Goal: Information Seeking & Learning: Find specific fact

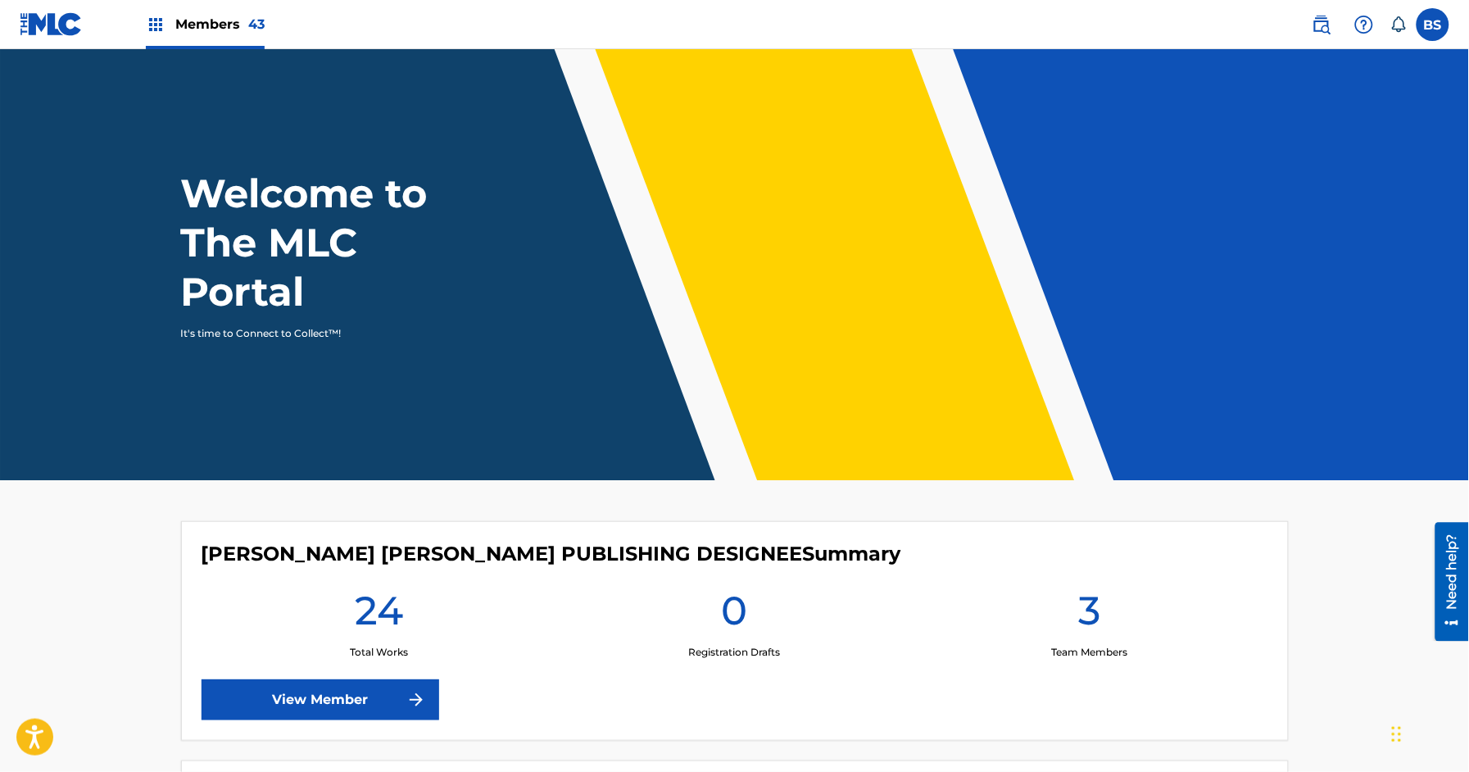
drag, startPoint x: 1443, startPoint y: 32, endPoint x: 1295, endPoint y: 164, distance: 197.9
click at [1443, 32] on label at bounding box center [1433, 24] width 33 height 33
click at [1433, 25] on input "BS [PERSON_NAME] [PERSON_NAME][EMAIL_ADDRESS][DOMAIN_NAME] Notification Prefere…" at bounding box center [1433, 25] width 0 height 0
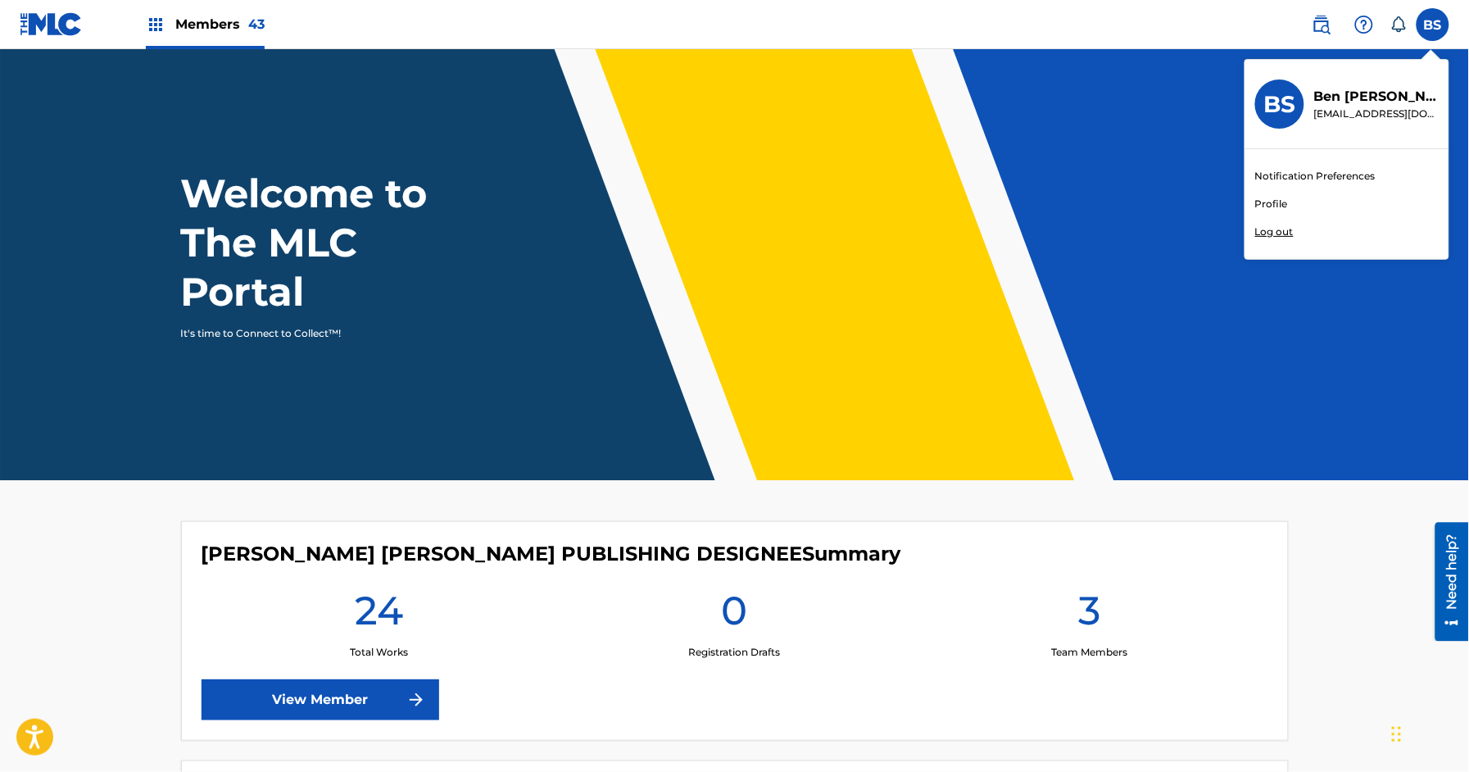
click at [1274, 234] on p "Log out" at bounding box center [1274, 231] width 39 height 15
click at [1433, 25] on input "BS [PERSON_NAME] [PERSON_NAME][EMAIL_ADDRESS][DOMAIN_NAME] Notification Prefere…" at bounding box center [1433, 25] width 0 height 0
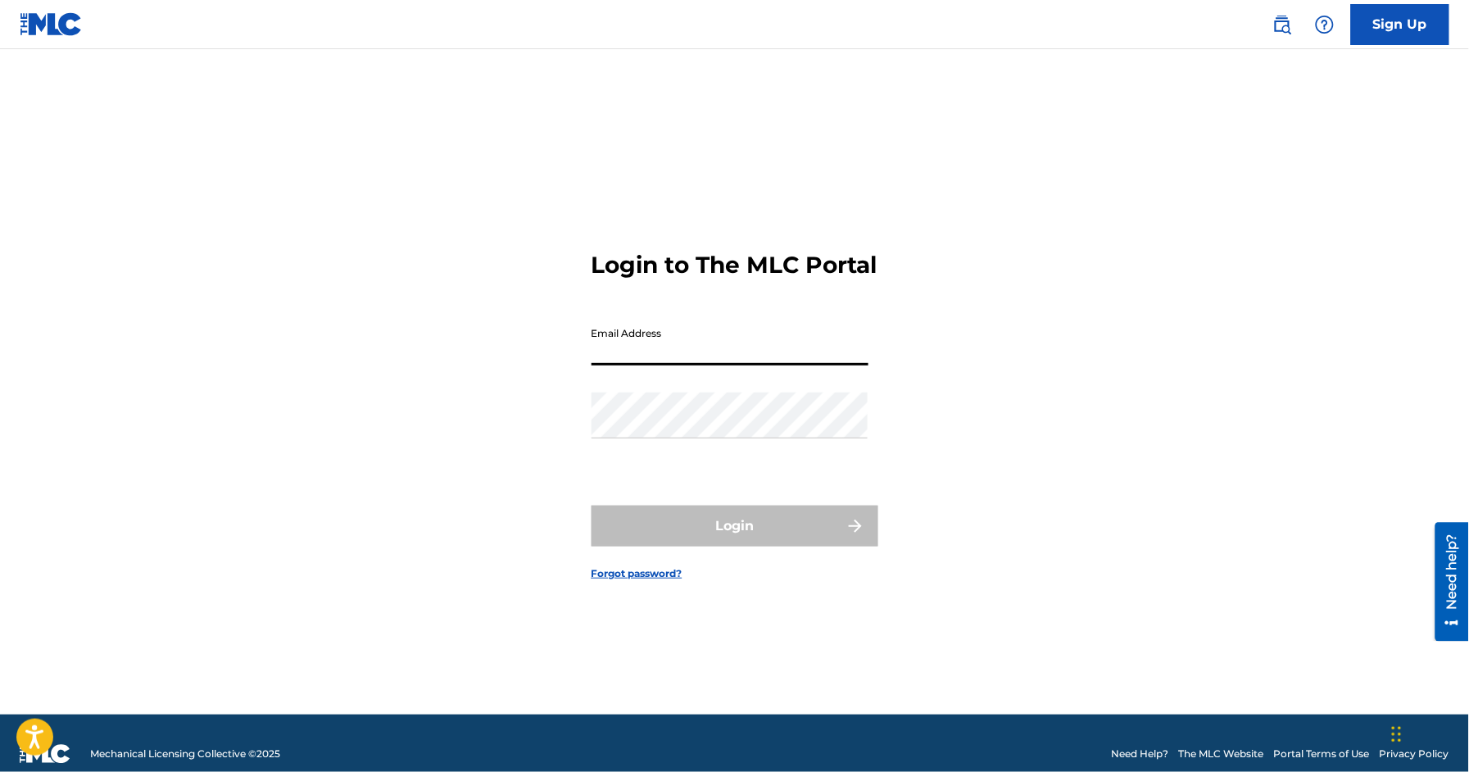
drag, startPoint x: 673, startPoint y: 359, endPoint x: 673, endPoint y: 386, distance: 27.0
click at [673, 359] on input "Email Address" at bounding box center [730, 342] width 277 height 47
type input "[EMAIL_ADDRESS][DOMAIN_NAME]"
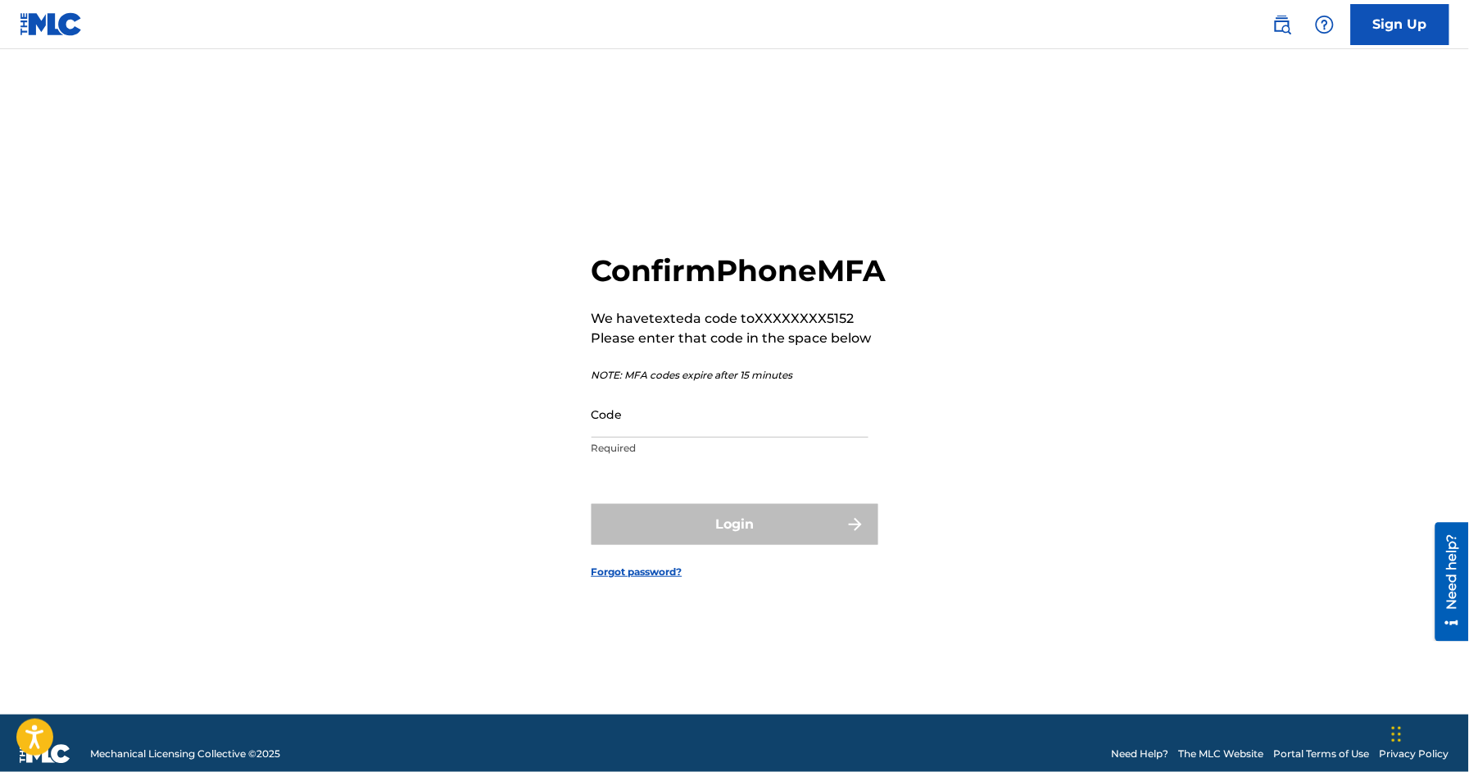
click at [618, 424] on input "Code" at bounding box center [730, 414] width 277 height 47
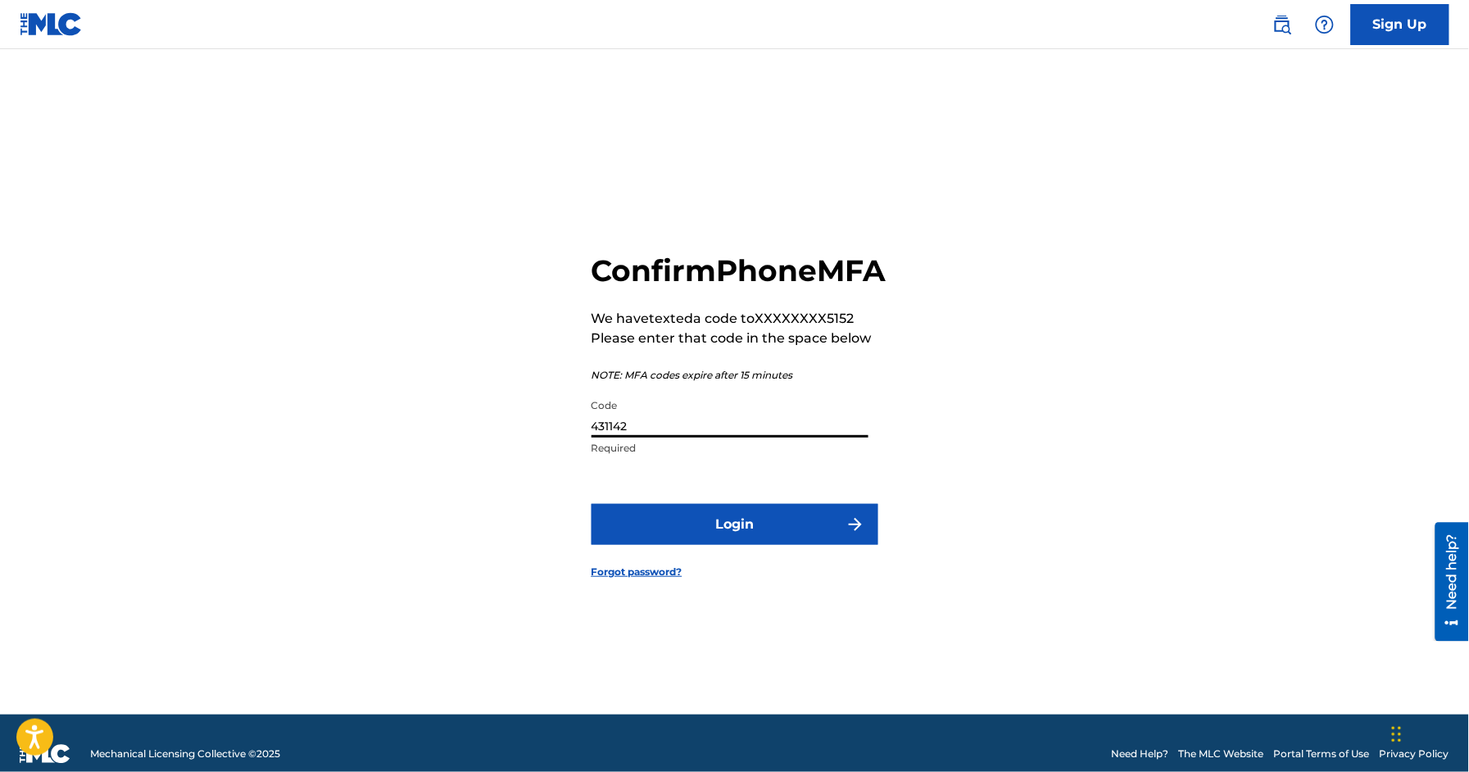
type input "431142"
click at [722, 545] on button "Login" at bounding box center [735, 524] width 287 height 41
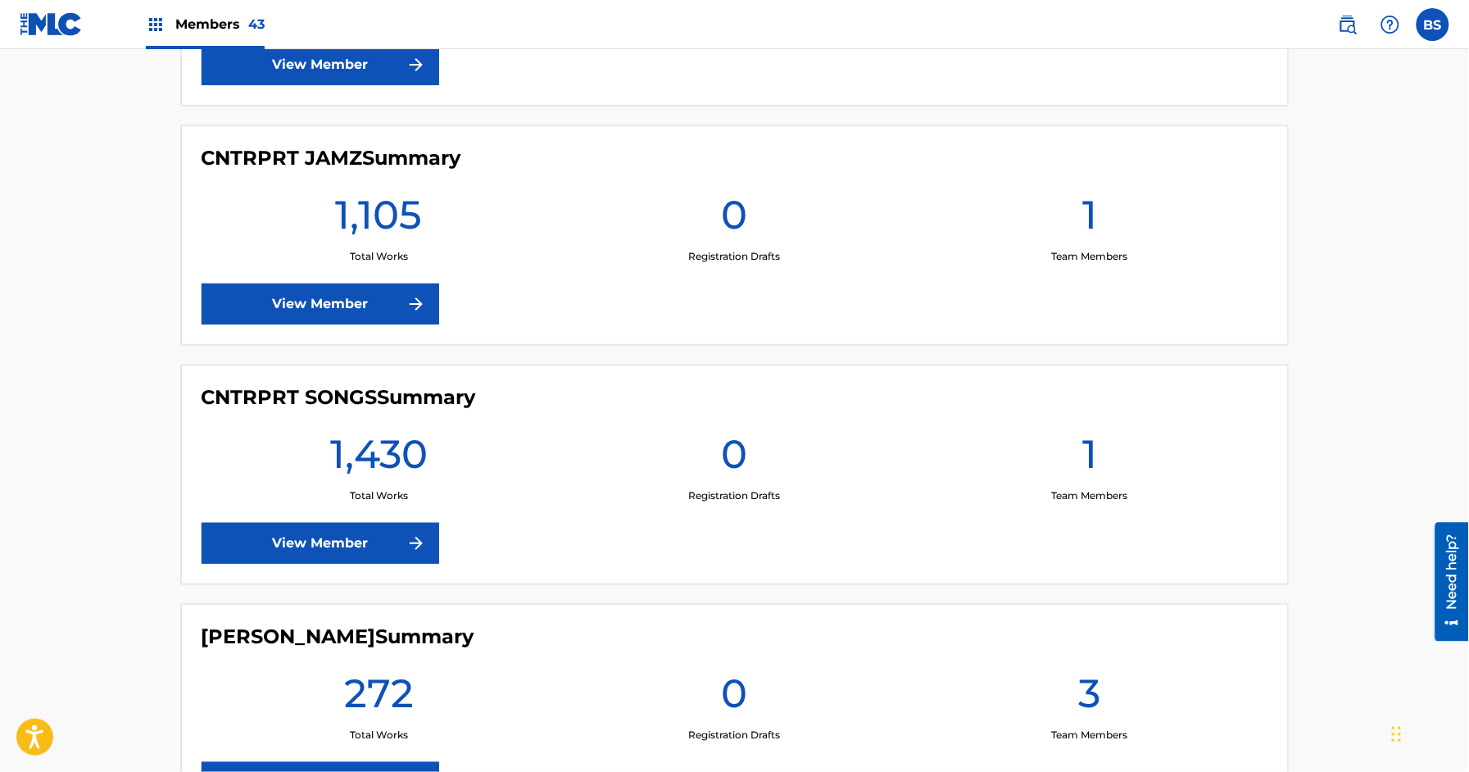
scroll to position [1820, 0]
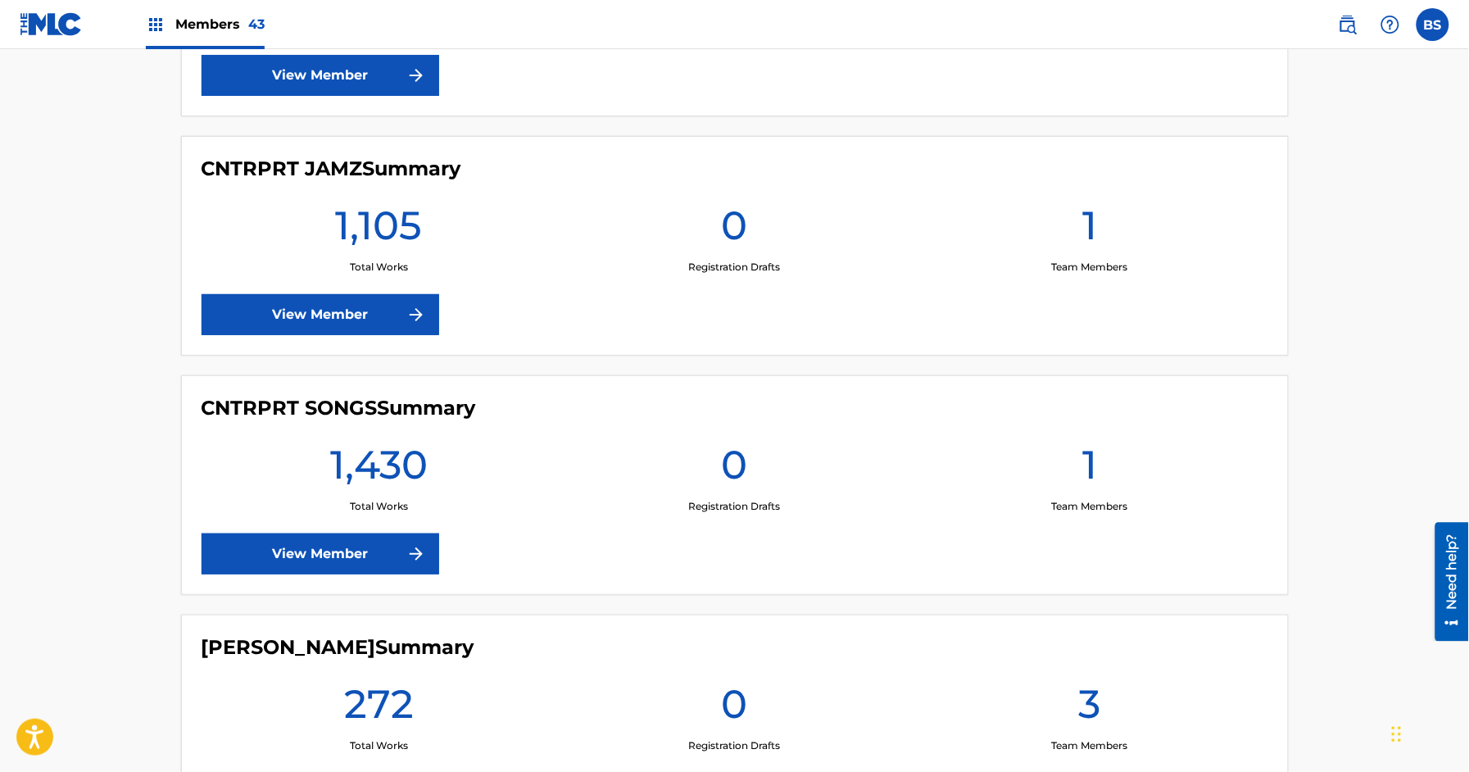
click at [351, 303] on link "View Member" at bounding box center [321, 314] width 238 height 41
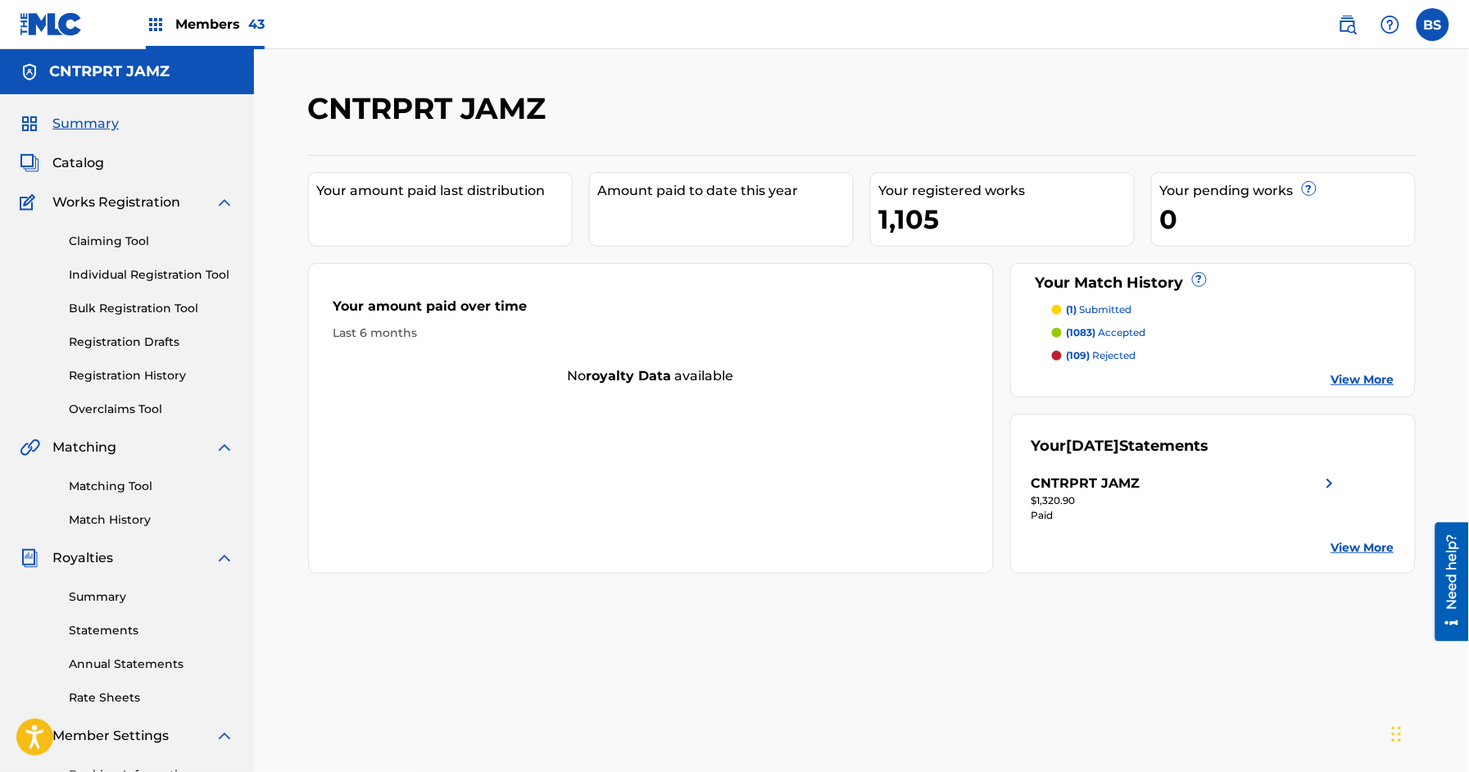
drag, startPoint x: 67, startPoint y: 161, endPoint x: 92, endPoint y: 167, distance: 25.2
click at [67, 161] on span "Catalog" at bounding box center [78, 163] width 52 height 20
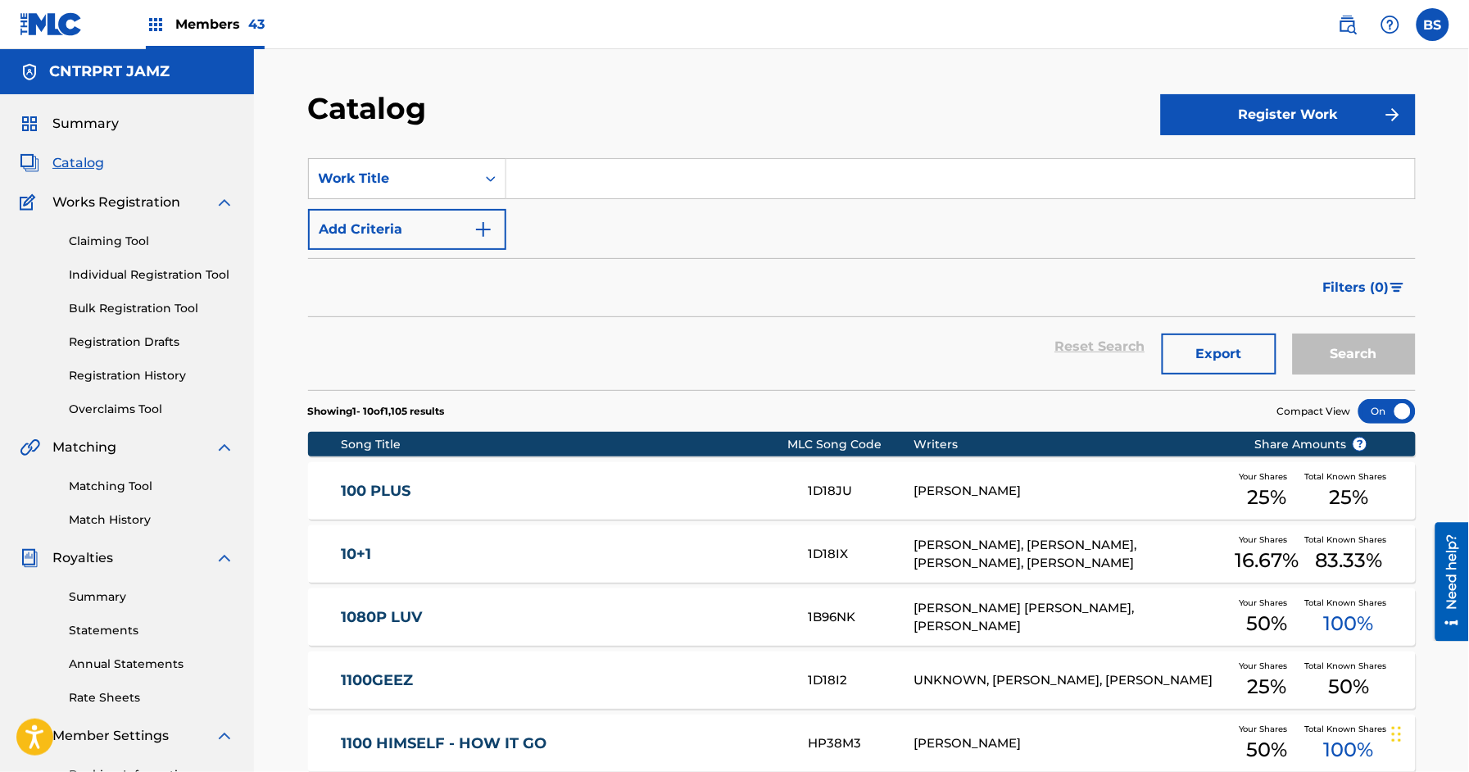
click at [637, 170] on input "Search Form" at bounding box center [960, 178] width 909 height 39
paste input "Captain!"
type input "Captain!"
drag, startPoint x: 1347, startPoint y: 358, endPoint x: 1204, endPoint y: 381, distance: 145.2
click at [1349, 356] on button "Search" at bounding box center [1354, 353] width 123 height 41
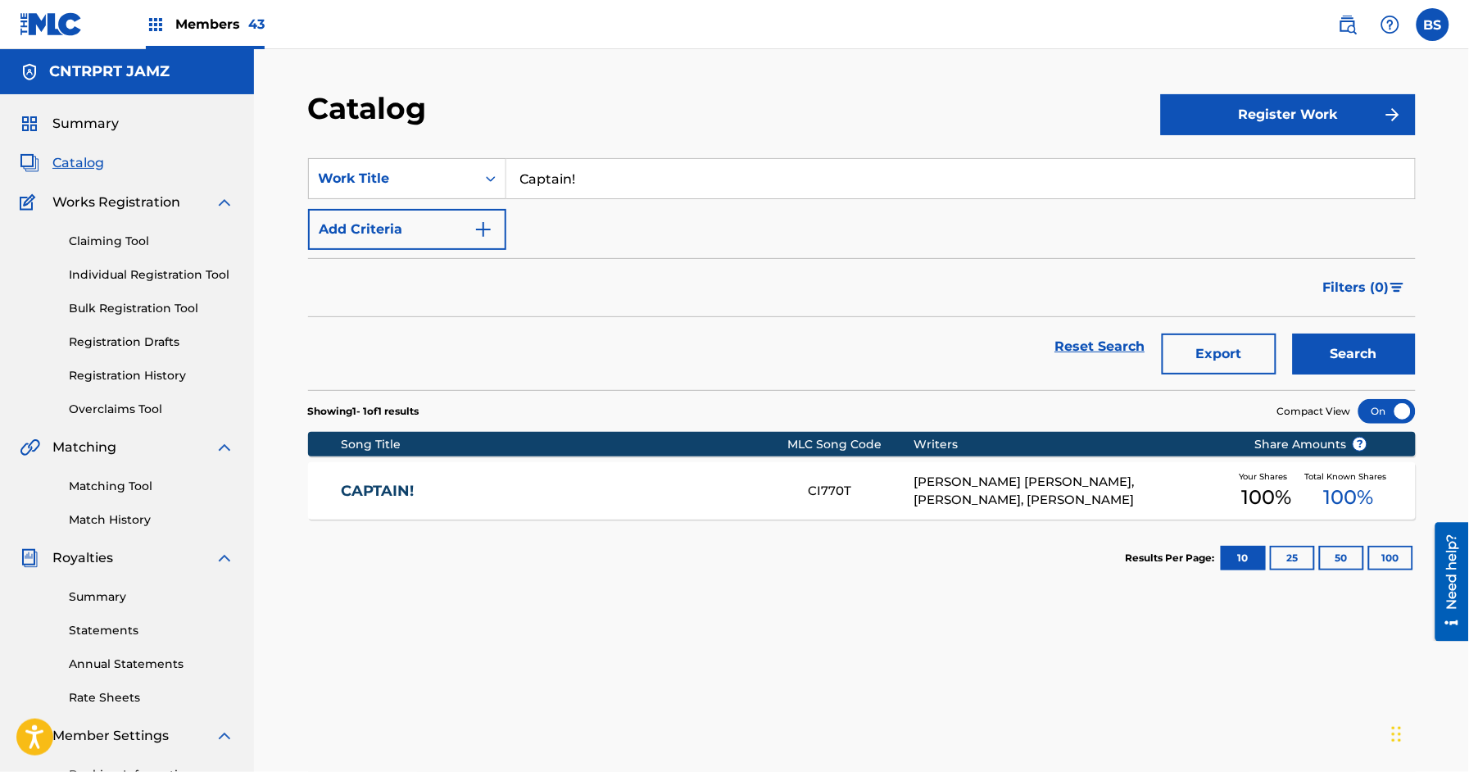
click at [701, 482] on link "CAPTAIN!" at bounding box center [564, 491] width 446 height 19
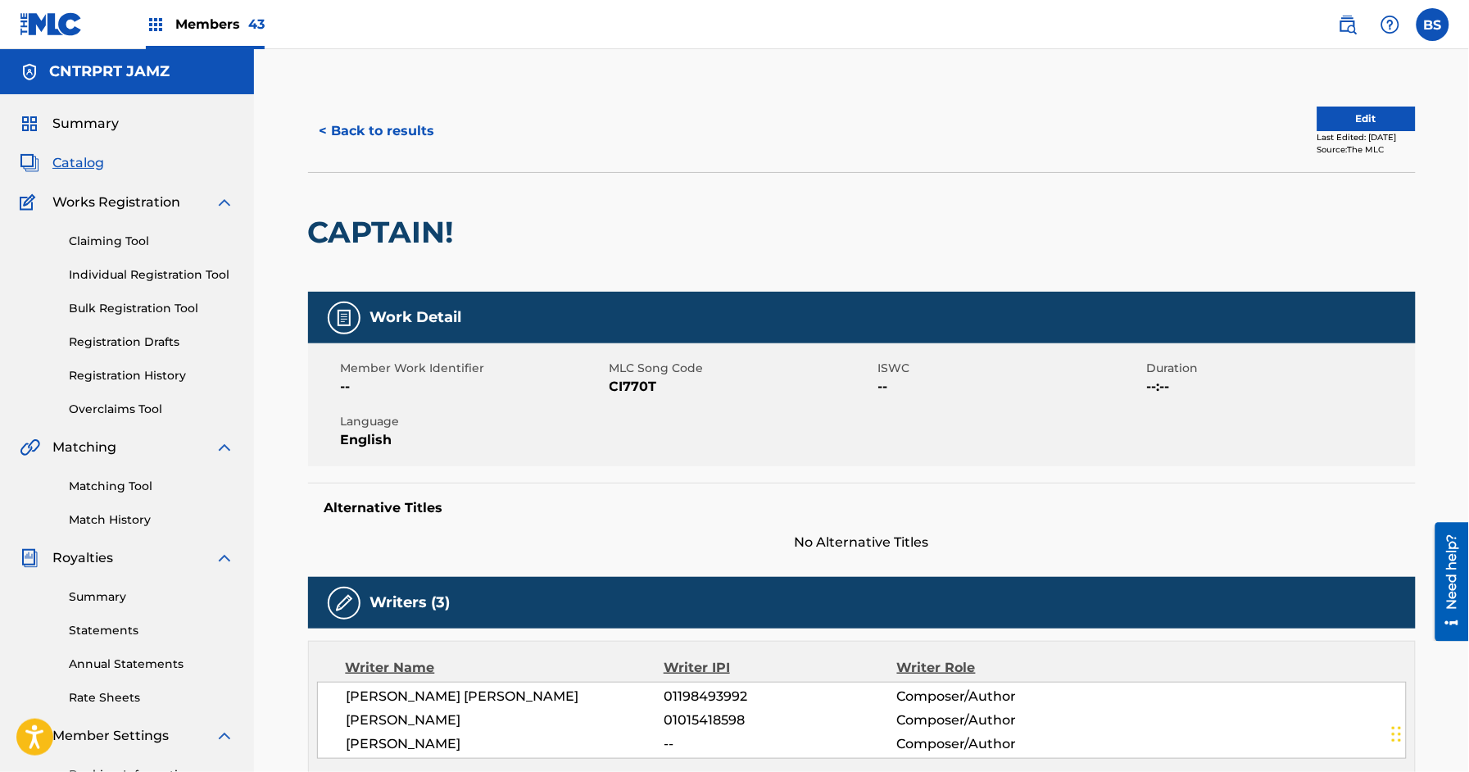
click at [399, 113] on button "< Back to results" at bounding box center [377, 131] width 138 height 41
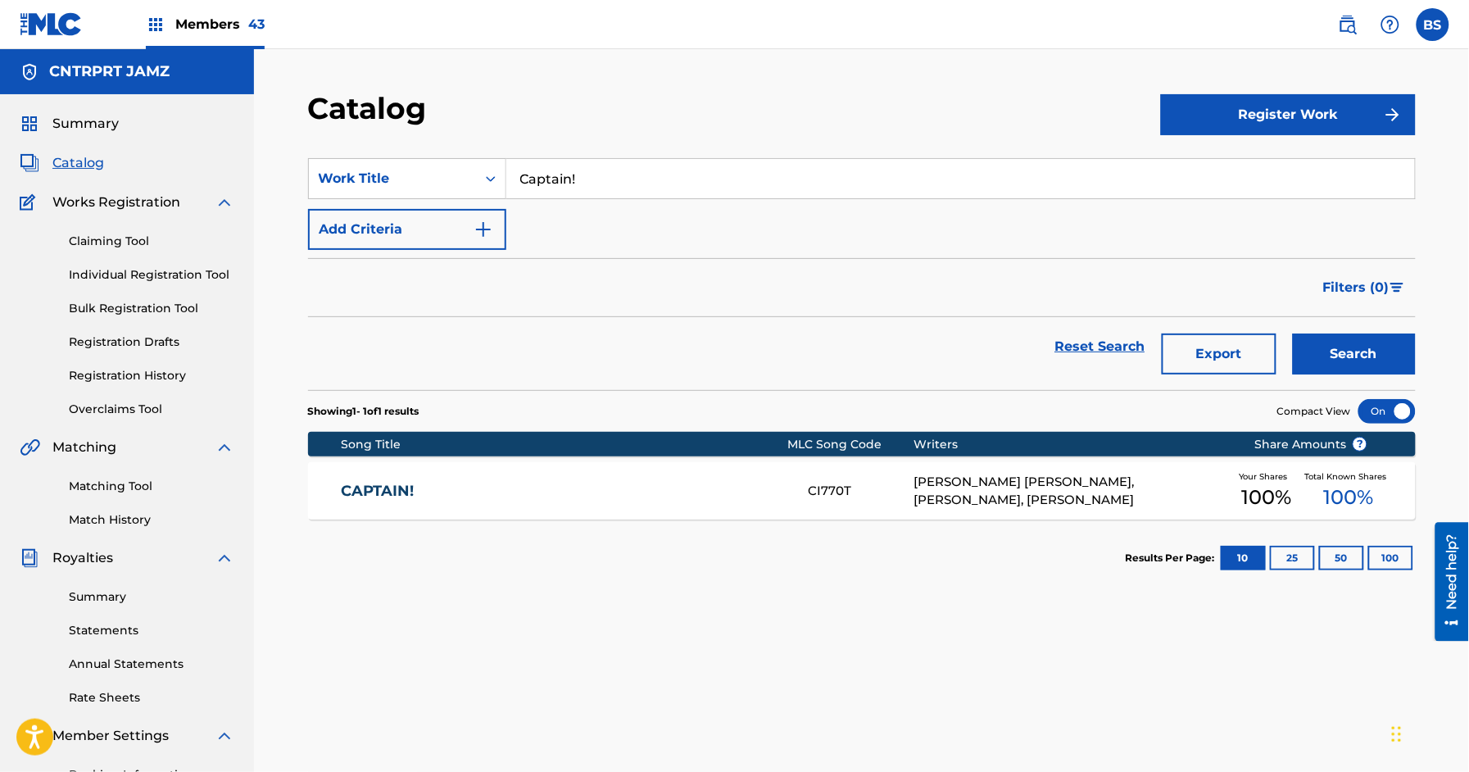
click at [595, 156] on section "SearchWithCriteriae940f6db-354d-417d-9469-adfb4bfa21bd Work Title Captain! Add …" at bounding box center [862, 264] width 1108 height 252
click at [596, 175] on input "Captain!" at bounding box center [960, 178] width 909 height 39
click at [583, 184] on input "Captain!" at bounding box center [960, 178] width 909 height 39
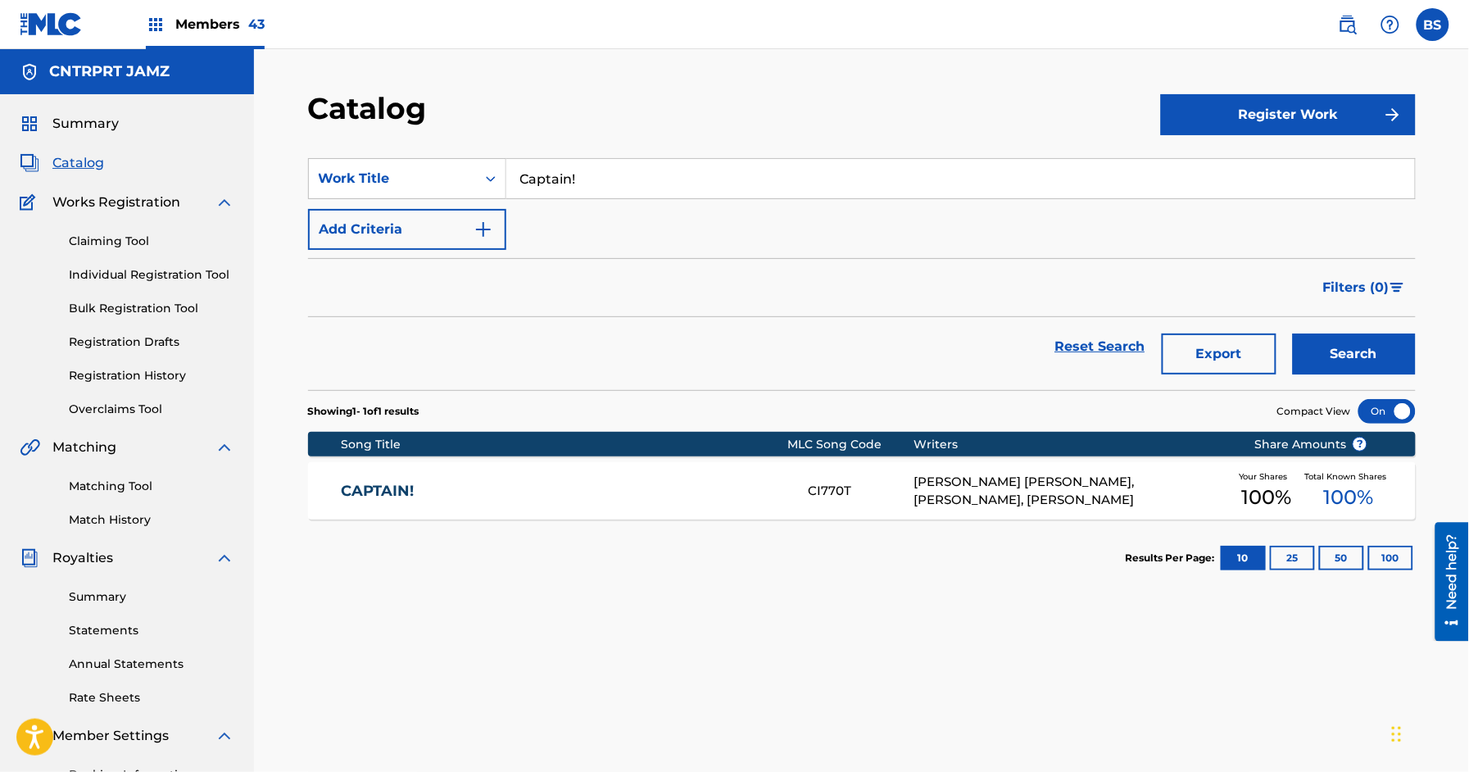
click at [583, 184] on input "Captain!" at bounding box center [960, 178] width 909 height 39
click at [583, 185] on input "Captain!" at bounding box center [960, 178] width 909 height 39
paste input "Lies"
drag, startPoint x: 623, startPoint y: 204, endPoint x: 631, endPoint y: 206, distance: 8.6
click at [623, 204] on div "lies" at bounding box center [837, 215] width 662 height 29
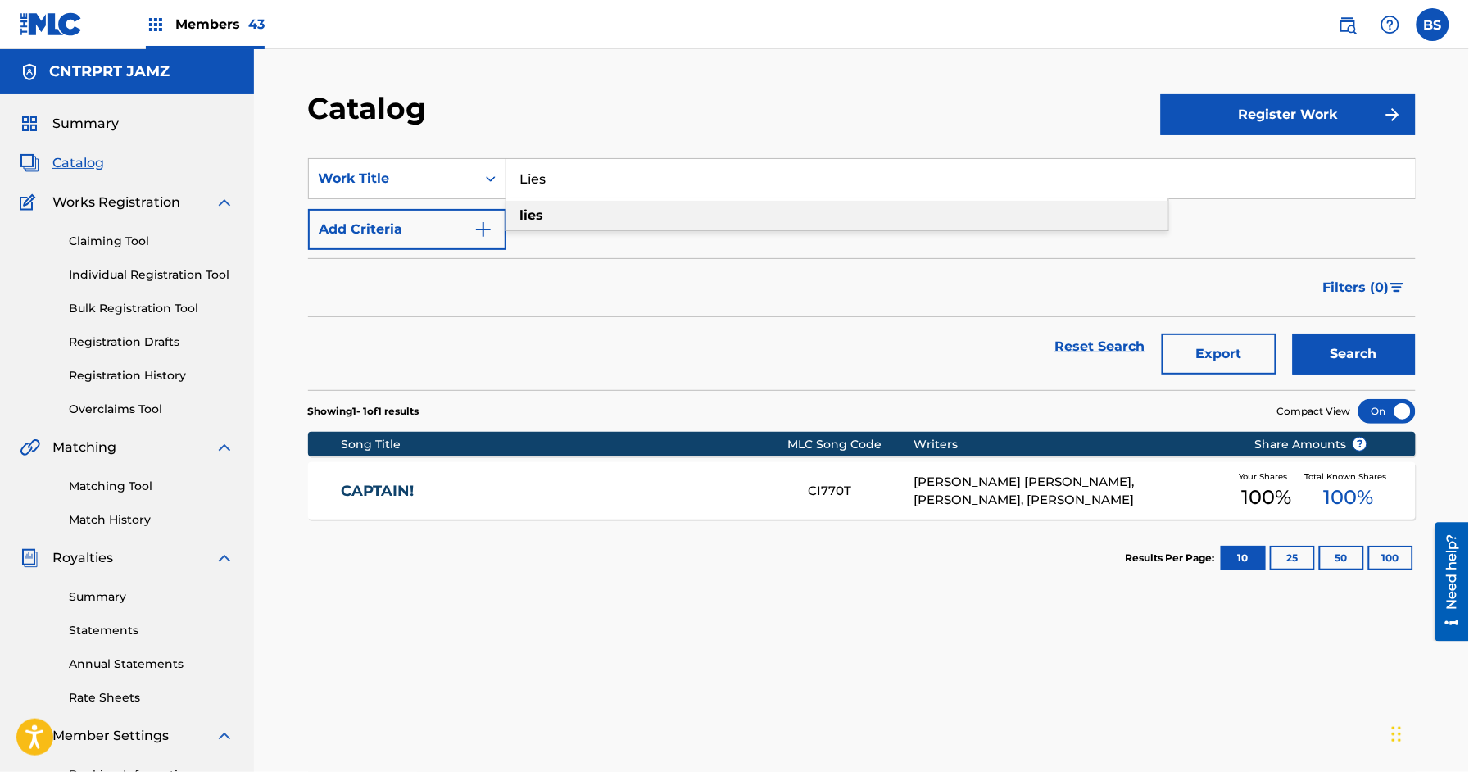
type input "lies"
click at [1391, 344] on button "Search" at bounding box center [1354, 353] width 123 height 41
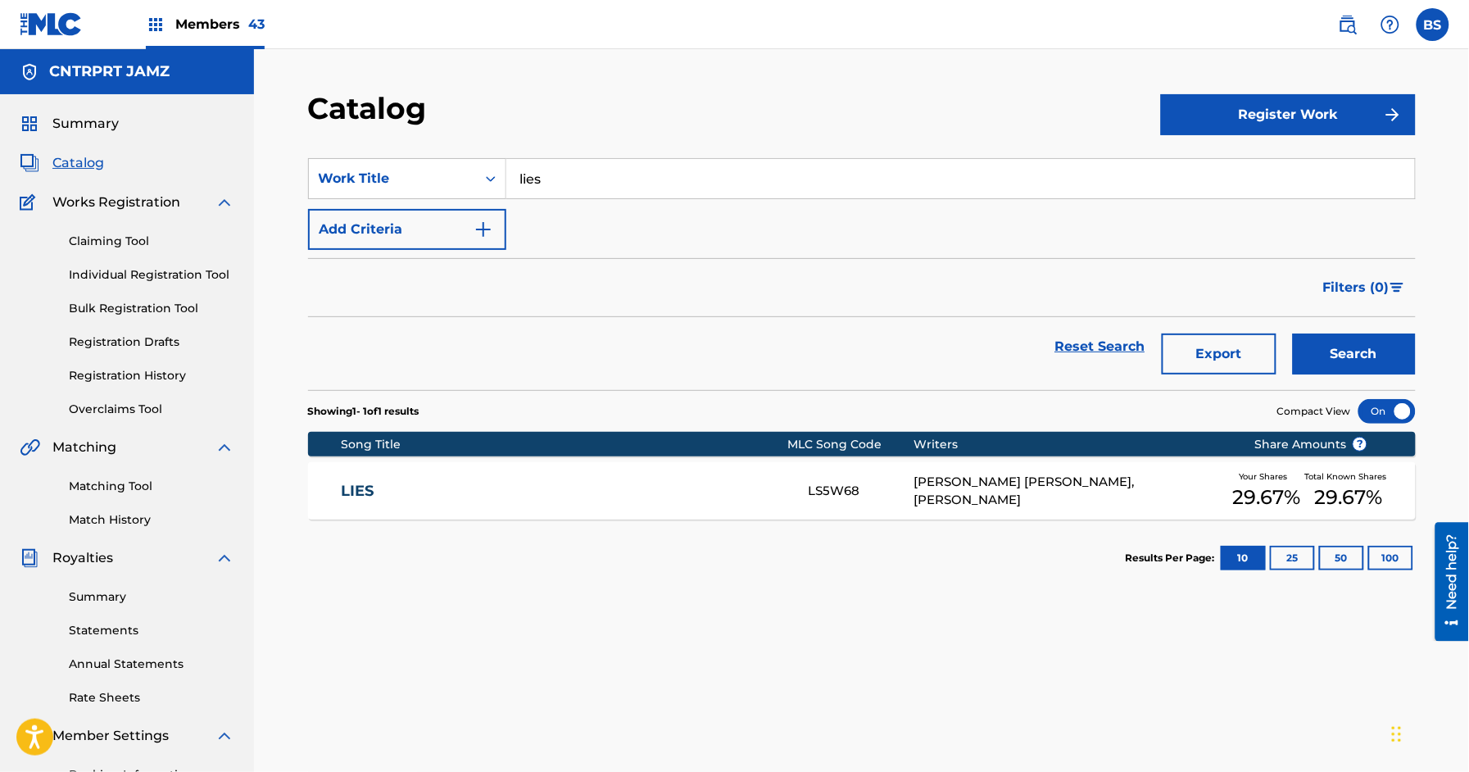
click at [651, 492] on link "LIES" at bounding box center [564, 491] width 446 height 19
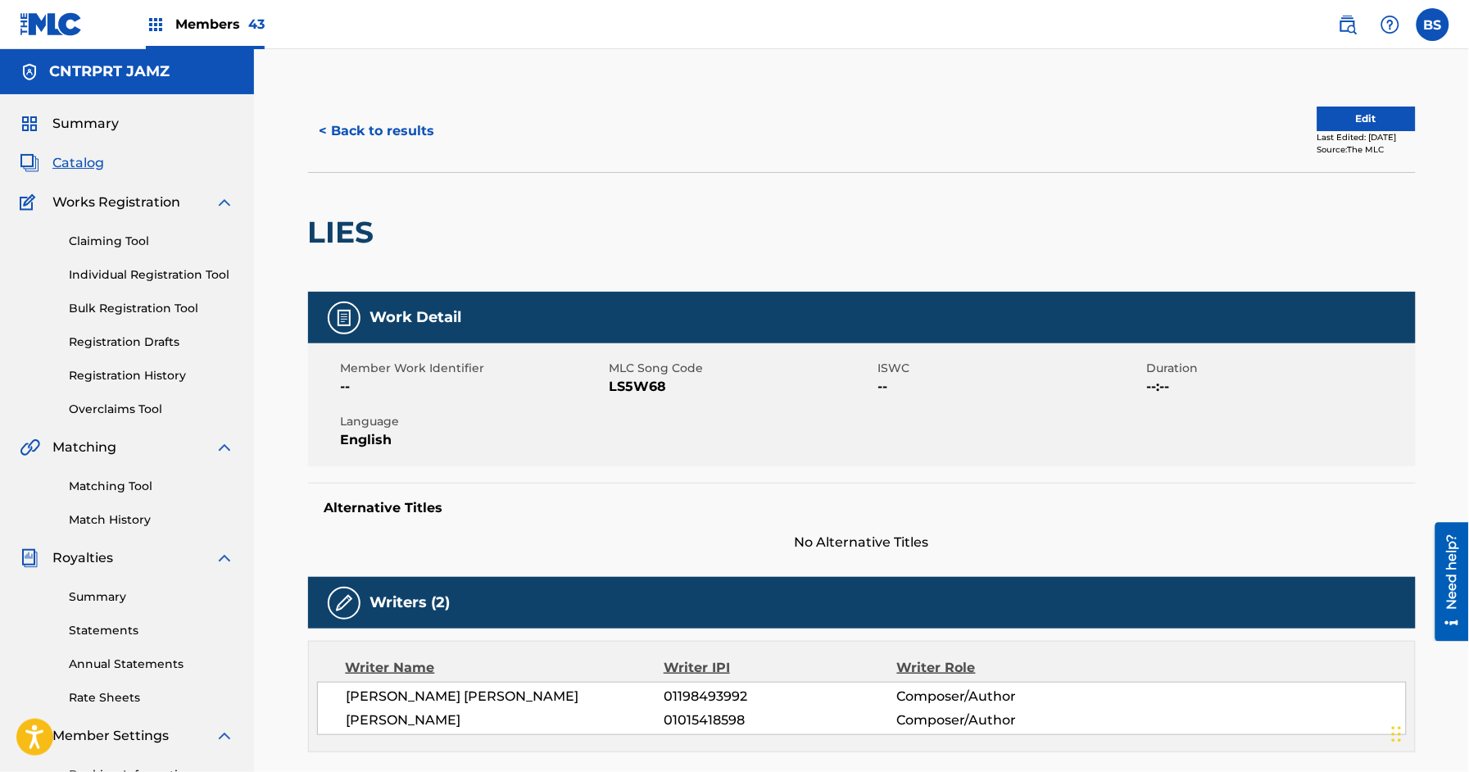
click at [397, 128] on button "< Back to results" at bounding box center [377, 131] width 138 height 41
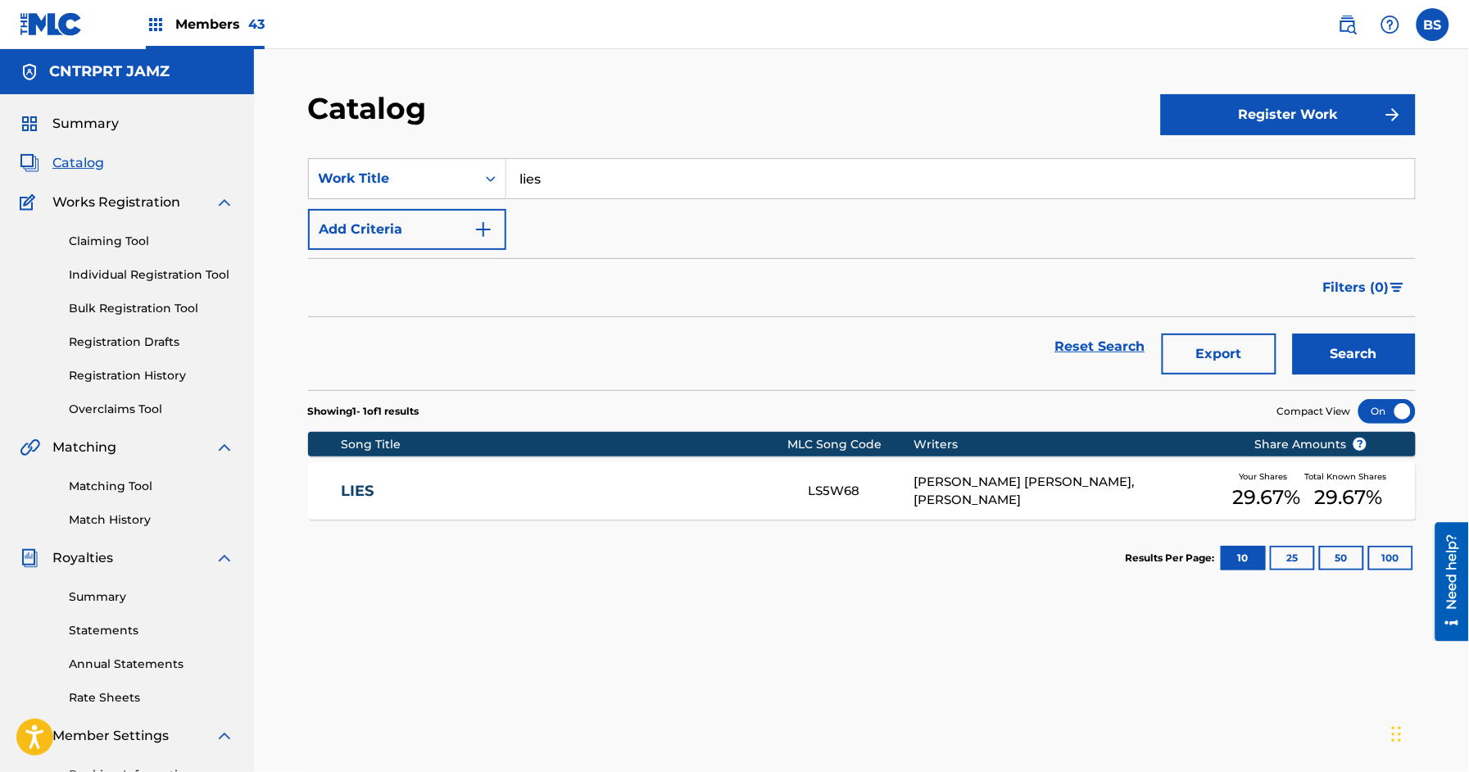
click at [551, 186] on input "lies" at bounding box center [960, 178] width 909 height 39
paste input "[PERSON_NAME]"
type input "[PERSON_NAME]"
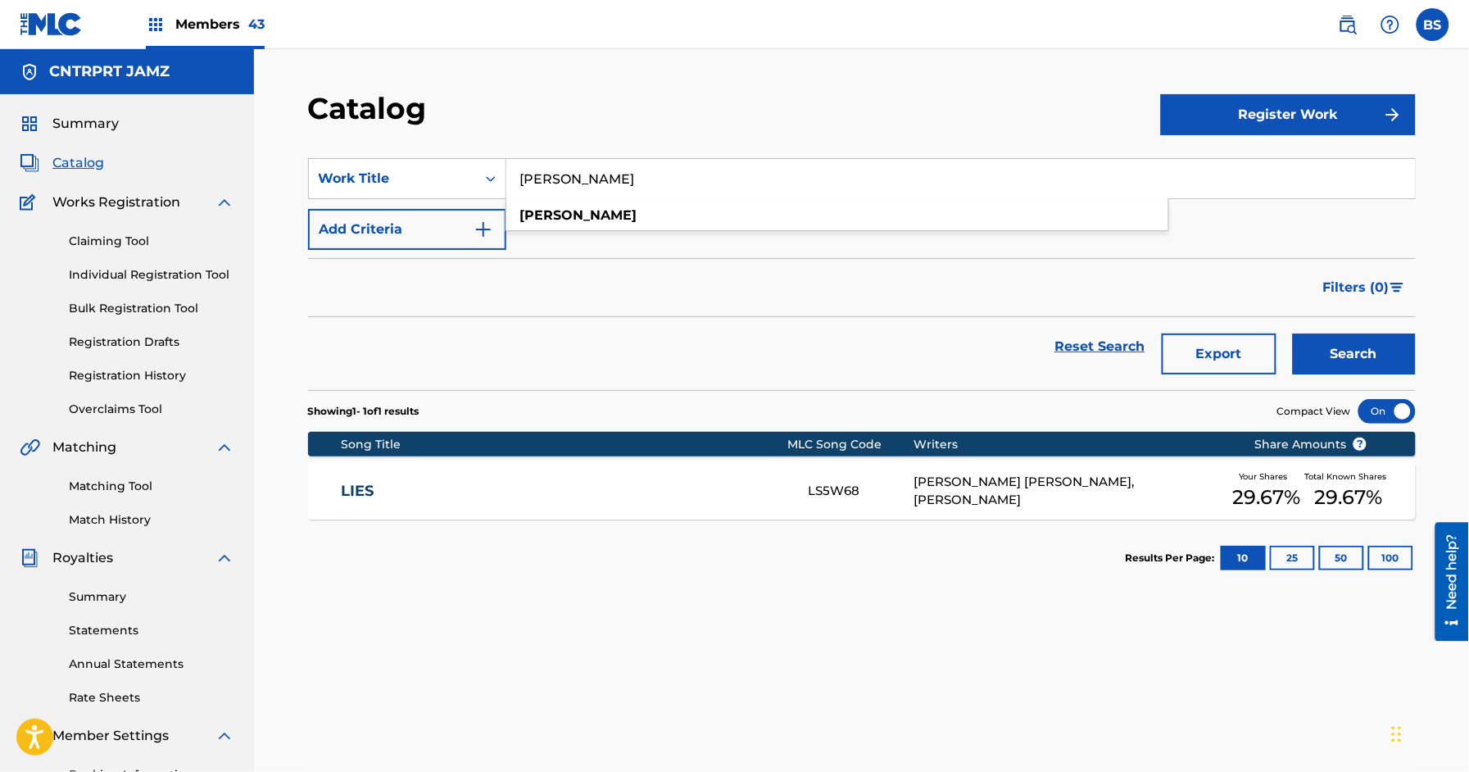
click at [1371, 341] on button "Search" at bounding box center [1354, 353] width 123 height 41
drag, startPoint x: 627, startPoint y: 486, endPoint x: 633, endPoint y: 480, distance: 8.7
click at [627, 485] on link "[PERSON_NAME]" at bounding box center [564, 491] width 446 height 19
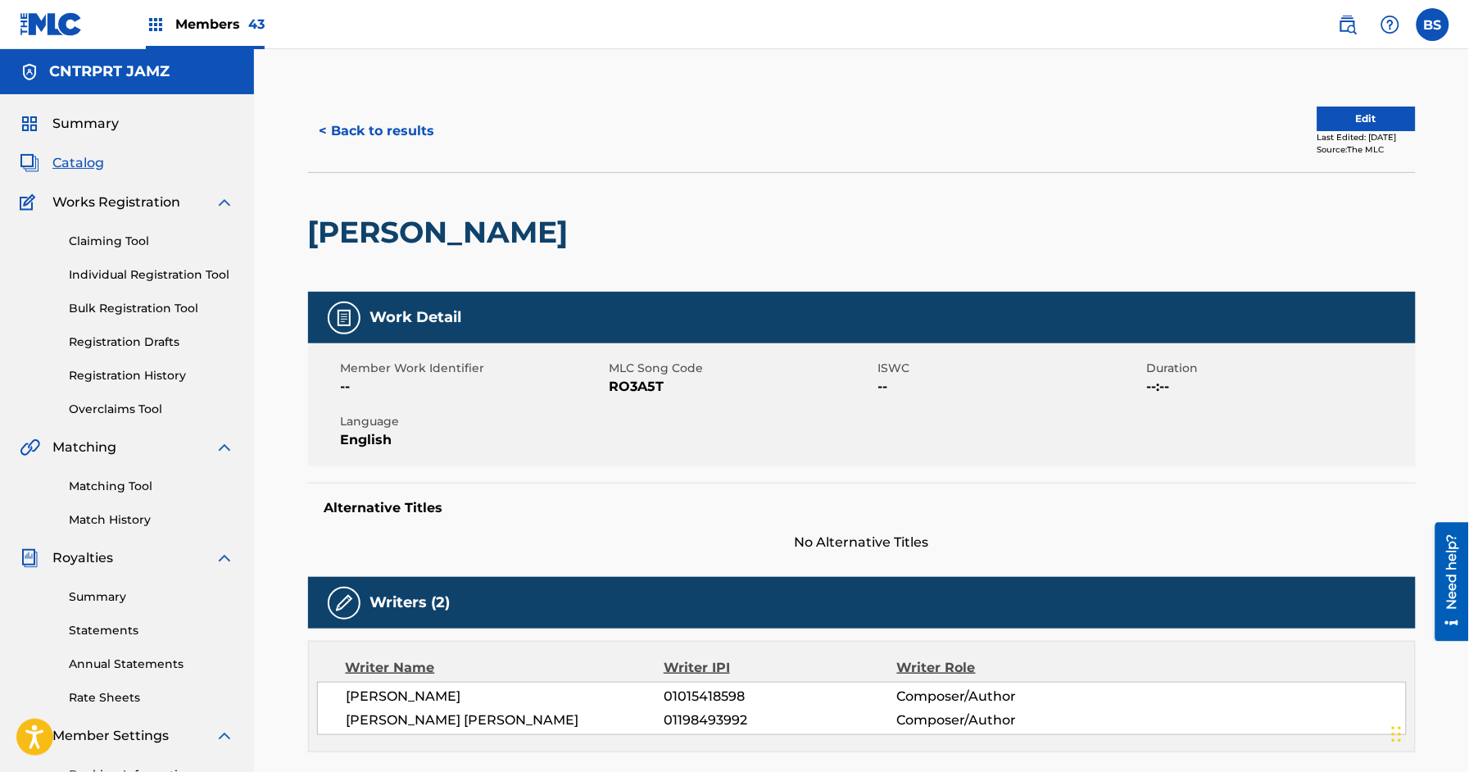
click at [421, 138] on button "< Back to results" at bounding box center [377, 131] width 138 height 41
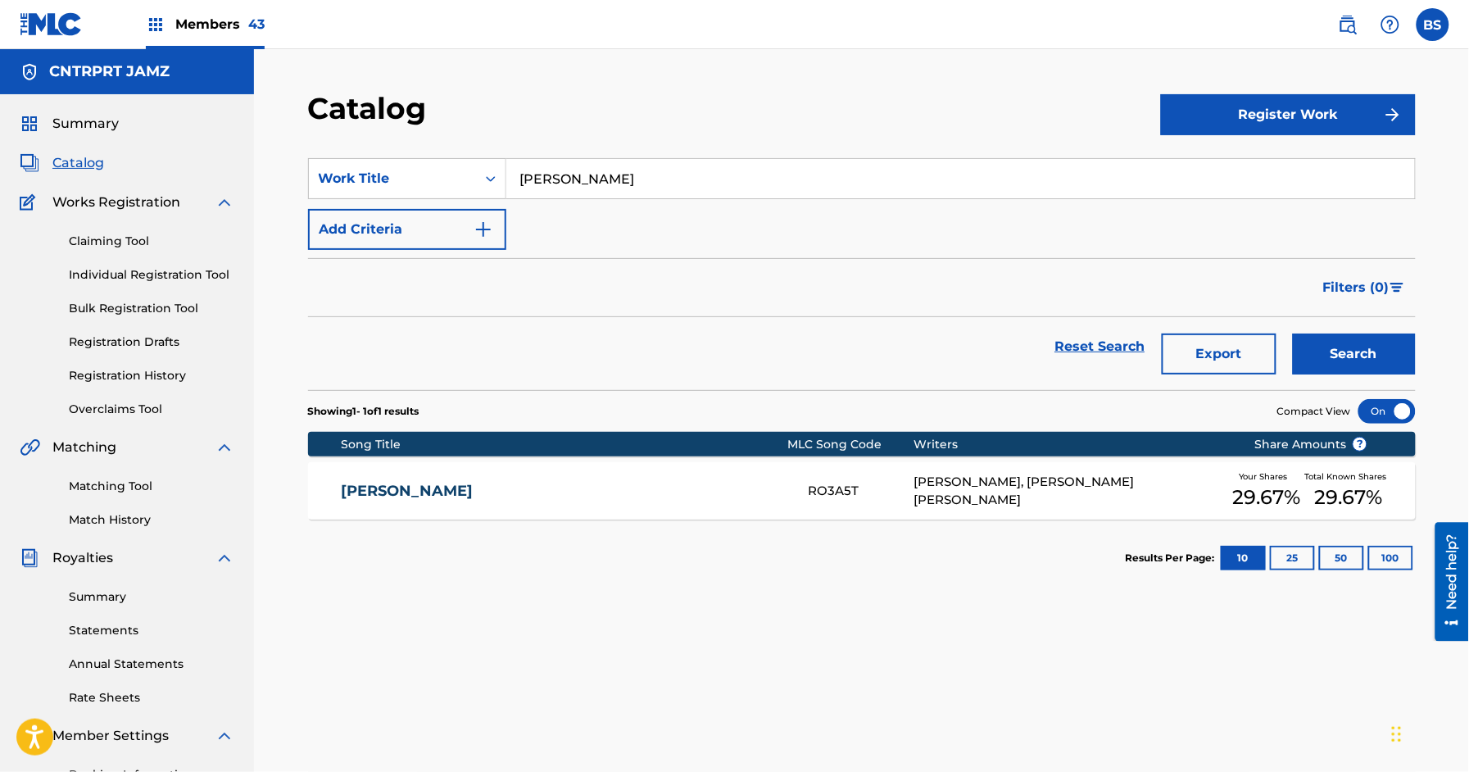
click at [578, 196] on input "[PERSON_NAME]" at bounding box center [960, 178] width 909 height 39
click at [578, 193] on input "[PERSON_NAME]" at bounding box center [960, 178] width 909 height 39
click at [578, 192] on input "[PERSON_NAME]" at bounding box center [960, 178] width 909 height 39
click at [578, 184] on input "[PERSON_NAME]" at bounding box center [960, 178] width 909 height 39
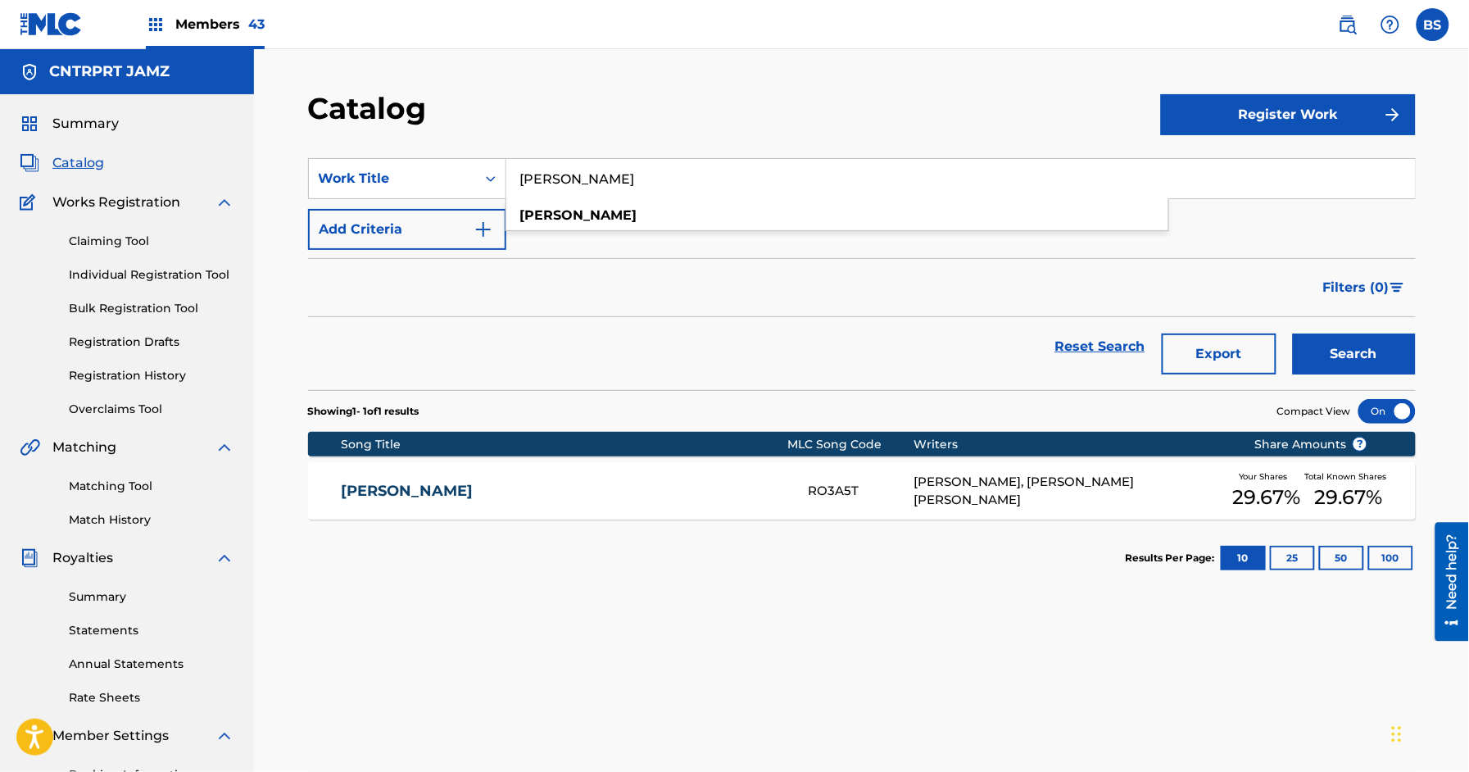
click at [578, 184] on input "[PERSON_NAME]" at bounding box center [960, 178] width 909 height 39
paste input "Sunburns"
type input "Sunburns"
click at [1359, 345] on button "Search" at bounding box center [1354, 353] width 123 height 41
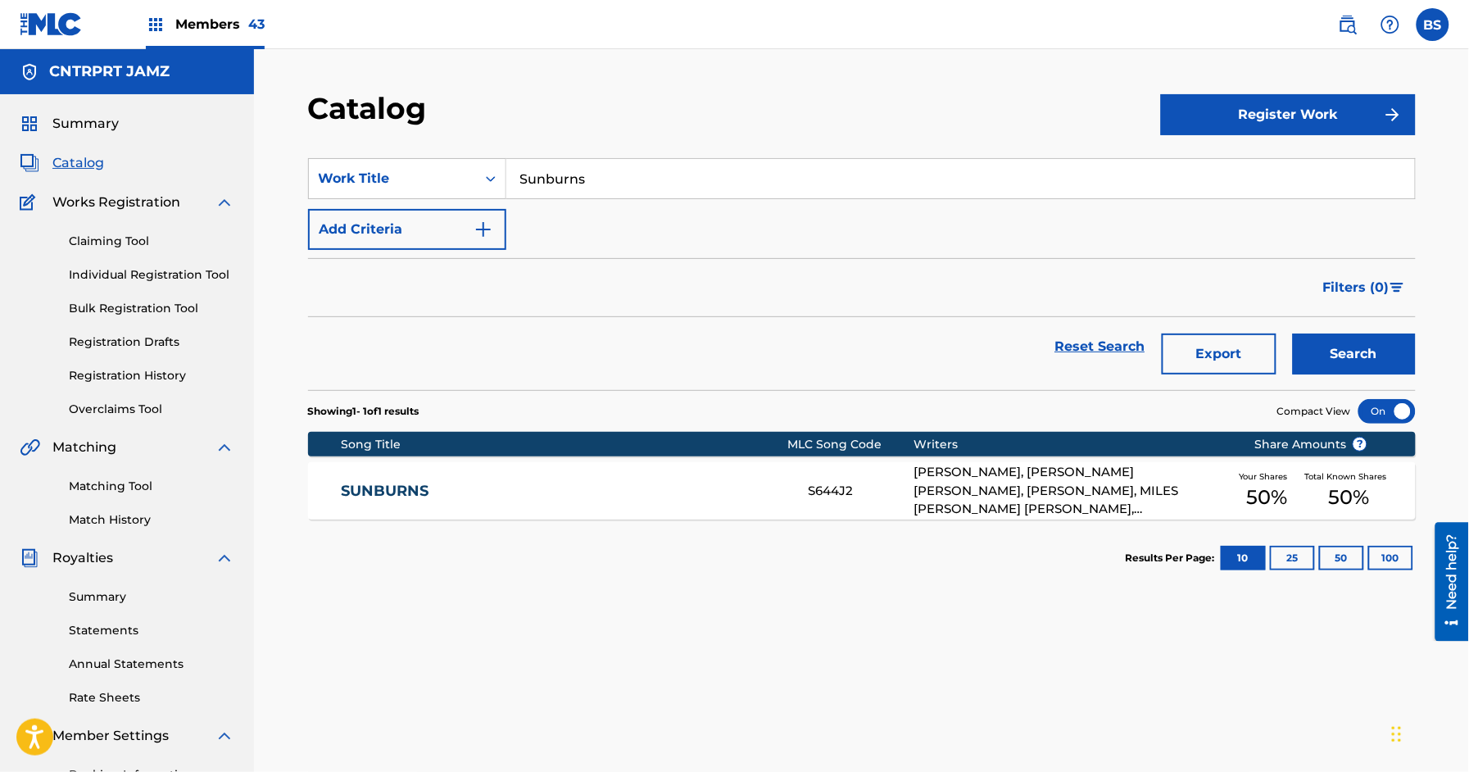
click at [677, 485] on link "SUNBURNS" at bounding box center [564, 491] width 446 height 19
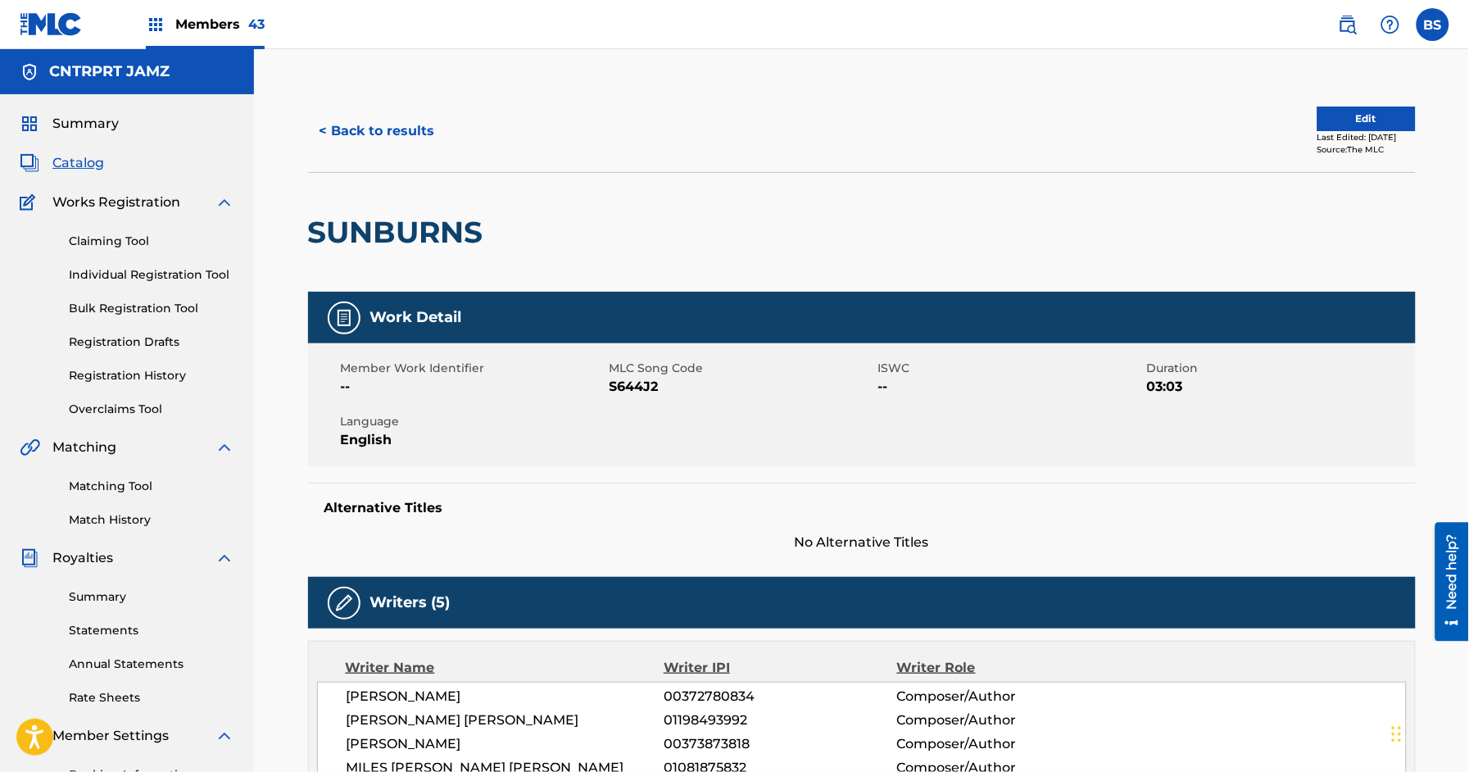
click at [391, 139] on button "< Back to results" at bounding box center [377, 131] width 138 height 41
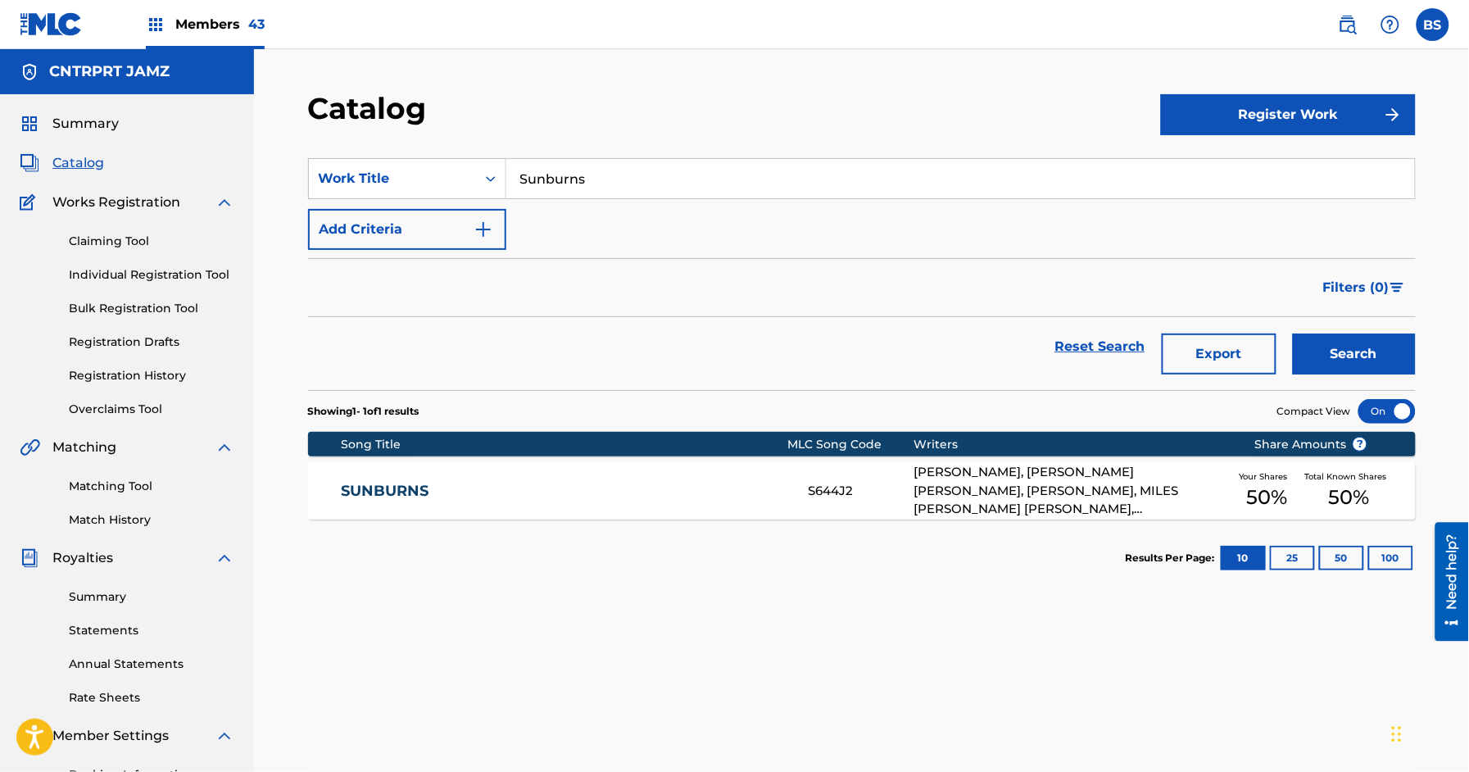
click at [616, 178] on input "Sunburns" at bounding box center [960, 178] width 909 height 39
paste input "the noise"
type input "the noise"
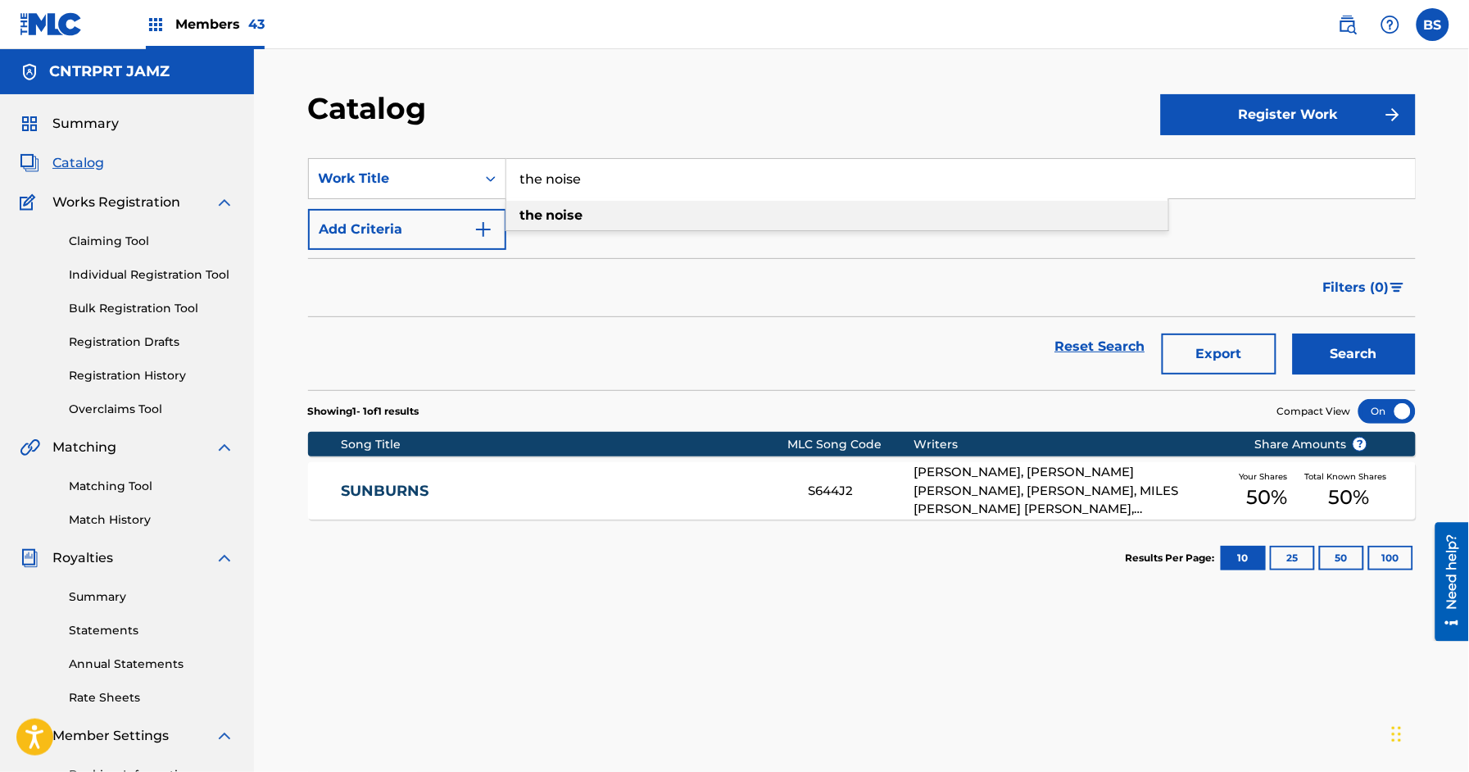
click at [586, 217] on div "the noise" at bounding box center [837, 215] width 662 height 29
drag, startPoint x: 1362, startPoint y: 343, endPoint x: 1272, endPoint y: 348, distance: 90.3
click at [1362, 343] on button "Search" at bounding box center [1354, 353] width 123 height 41
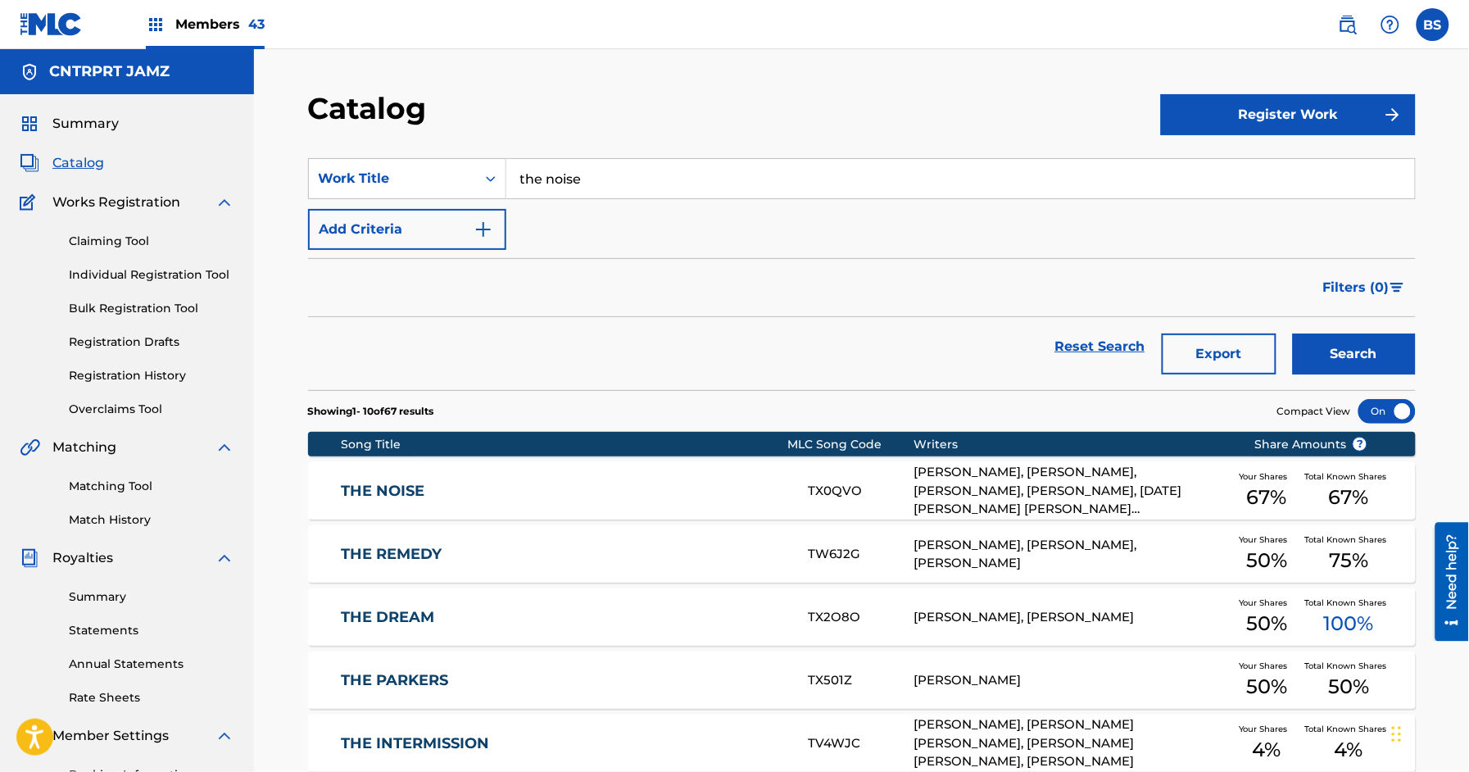
click at [601, 501] on div "THE NOISE TX0QVO [PERSON_NAME], [PERSON_NAME], [PERSON_NAME], [PERSON_NAME], [D…" at bounding box center [862, 490] width 1108 height 57
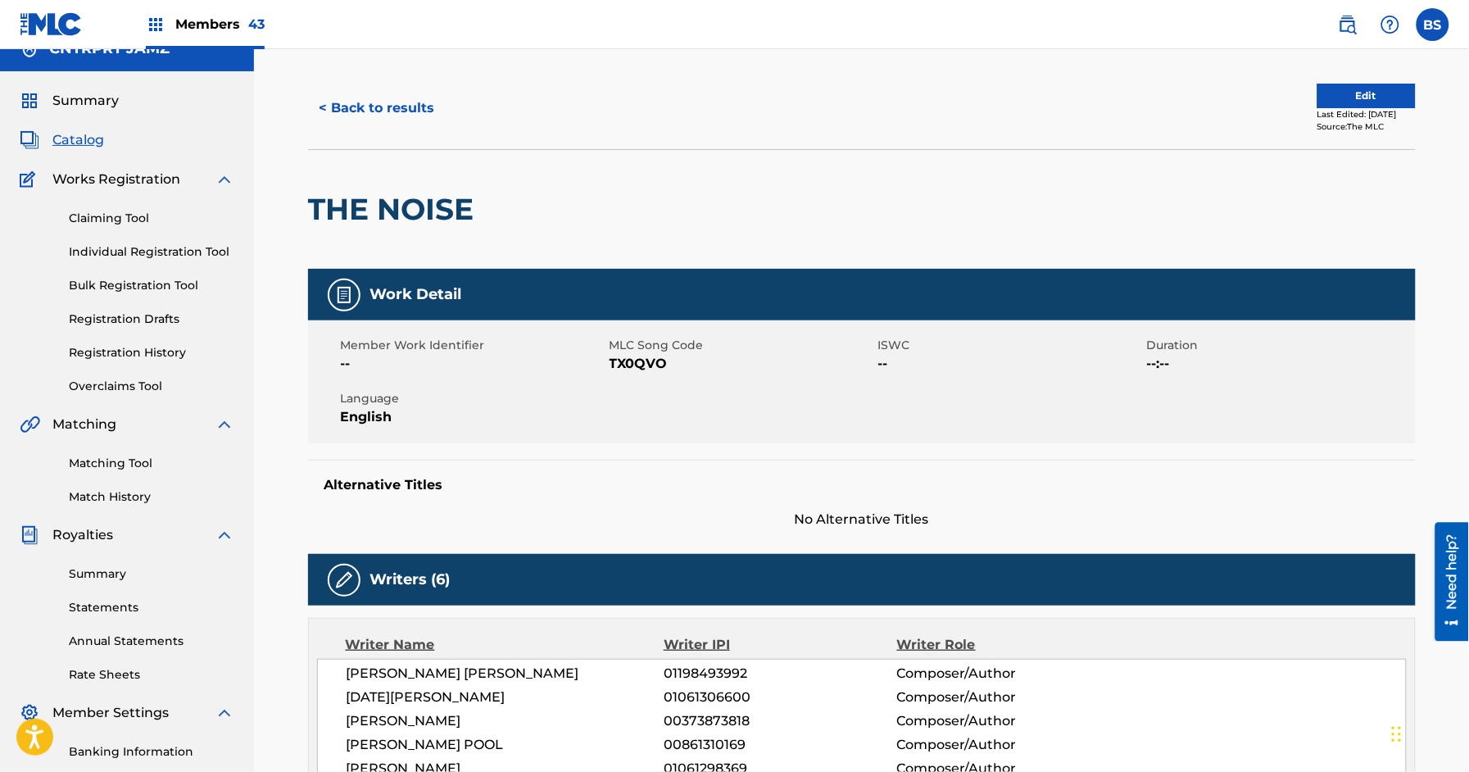
scroll to position [8, 0]
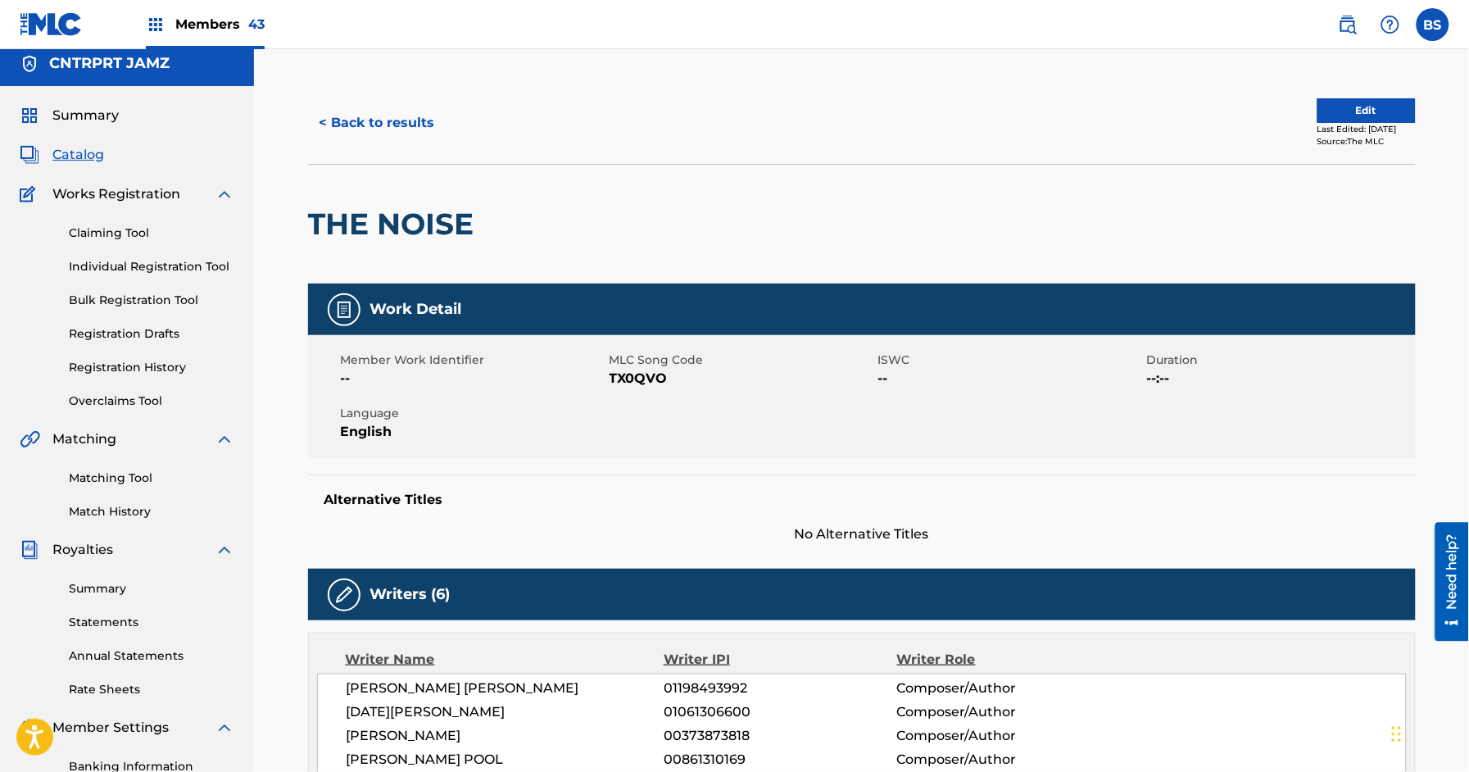
click at [386, 115] on button "< Back to results" at bounding box center [377, 122] width 138 height 41
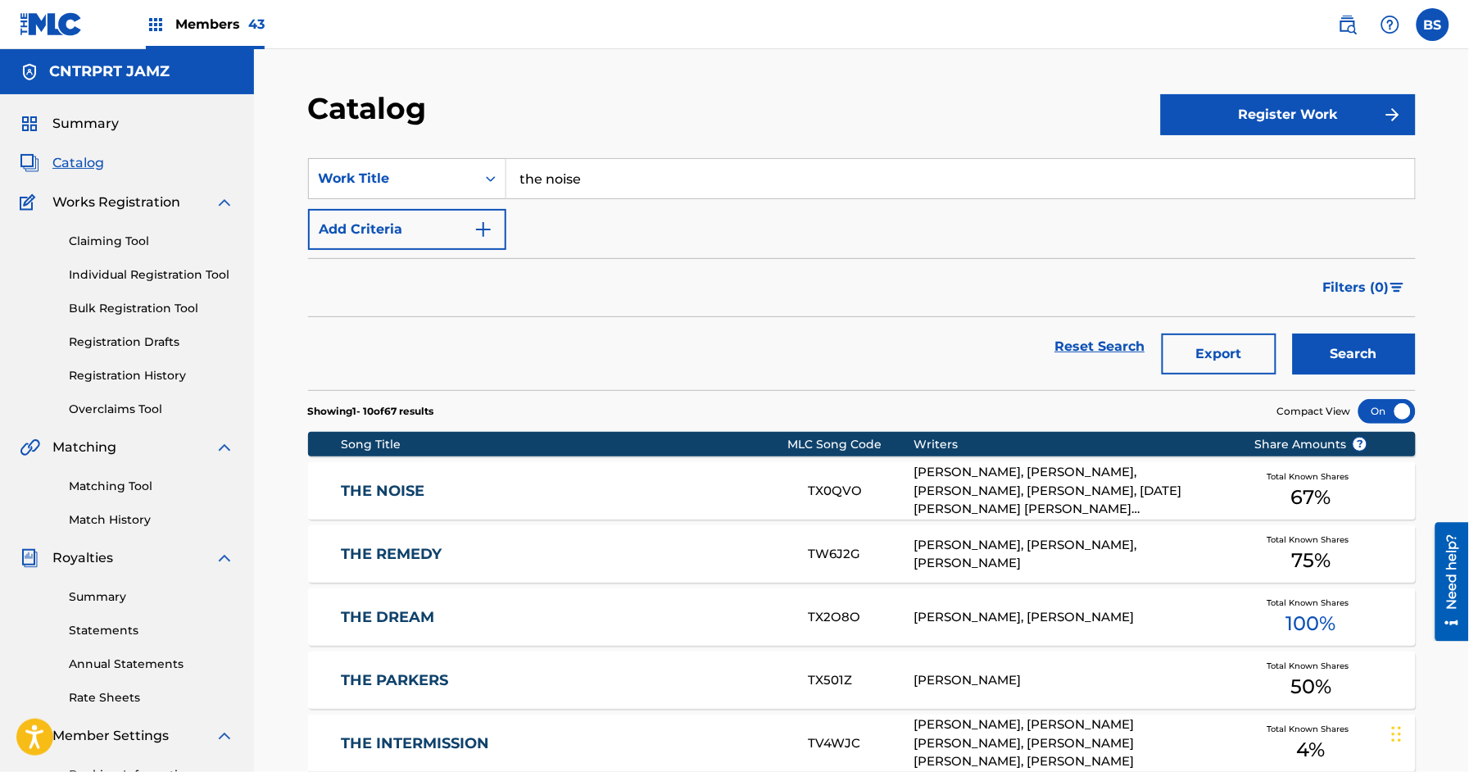
click at [583, 170] on input "the noise" at bounding box center [960, 178] width 909 height 39
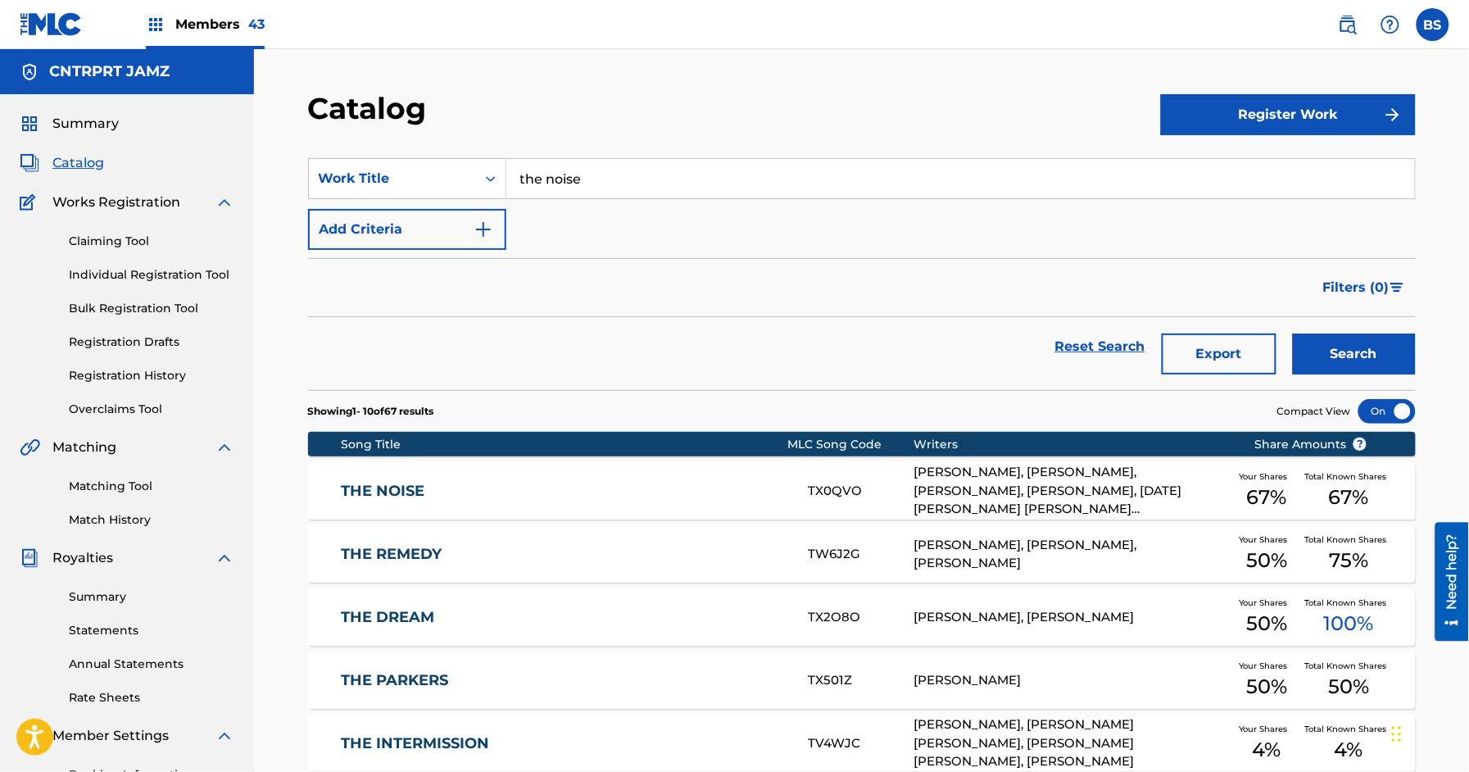
click at [583, 170] on input "the noise" at bounding box center [960, 178] width 909 height 39
paste input "Ur Something"
type input "Ur Something"
drag, startPoint x: 1360, startPoint y: 339, endPoint x: 1344, endPoint y: 336, distance: 15.9
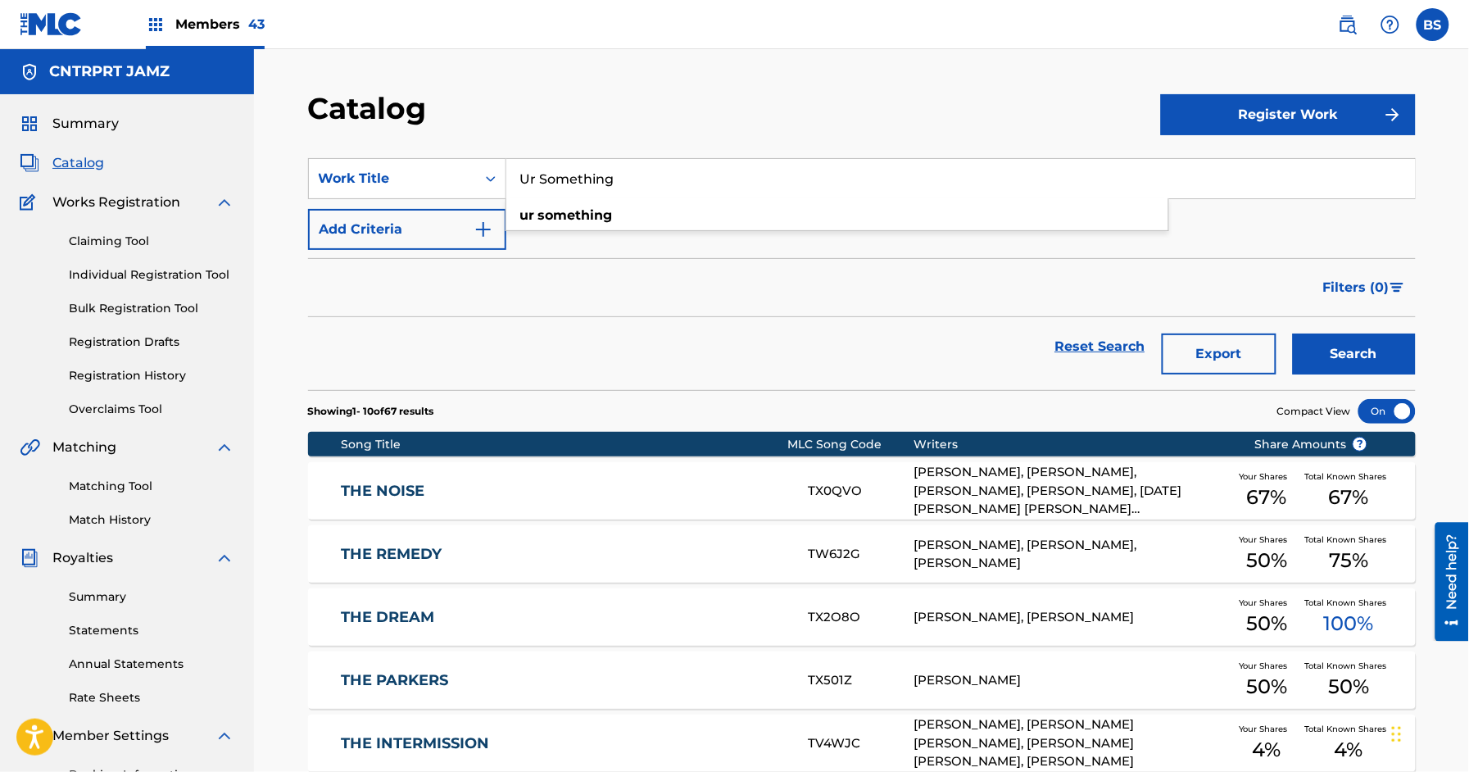
click at [1361, 338] on button "Search" at bounding box center [1354, 353] width 123 height 41
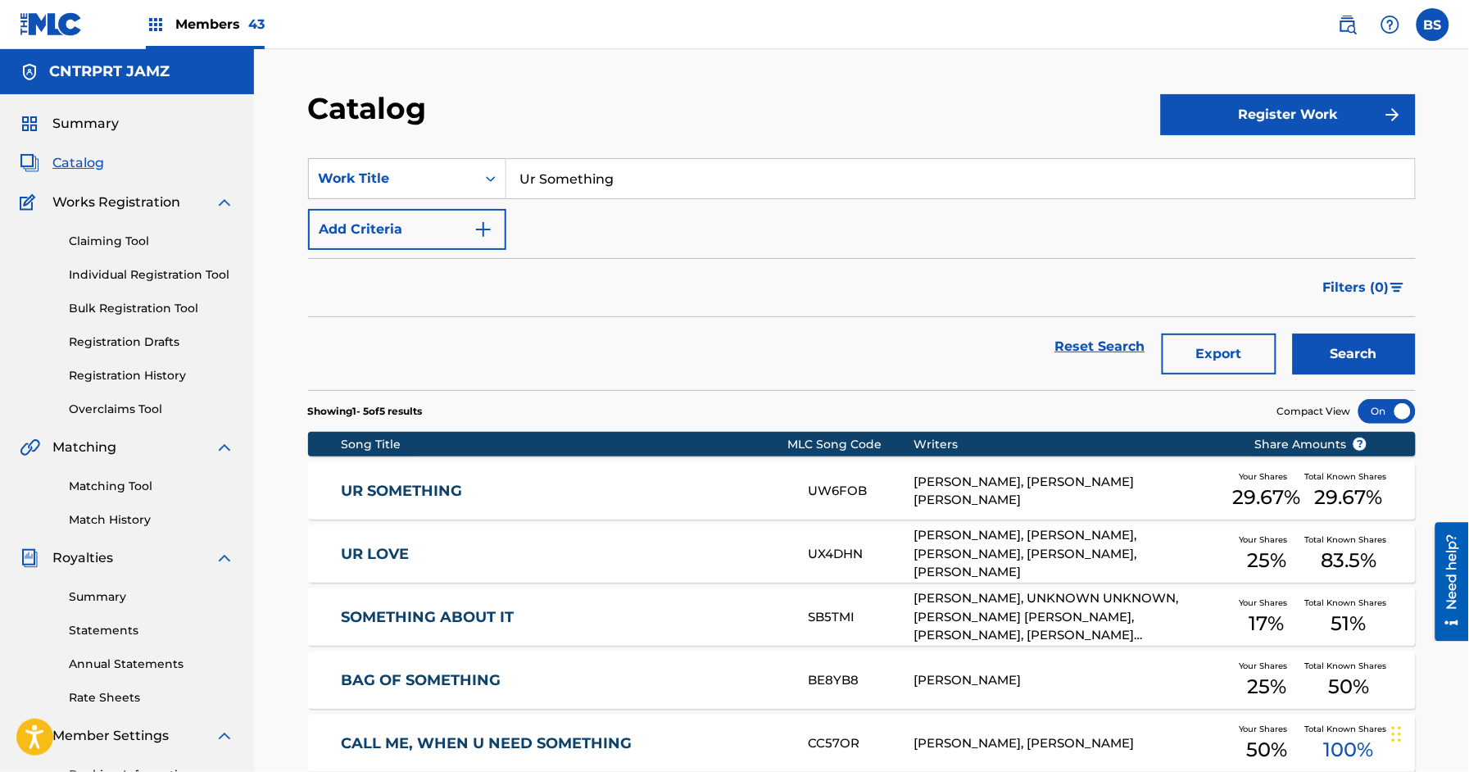
click at [624, 491] on link "UR SOMETHING" at bounding box center [564, 491] width 446 height 19
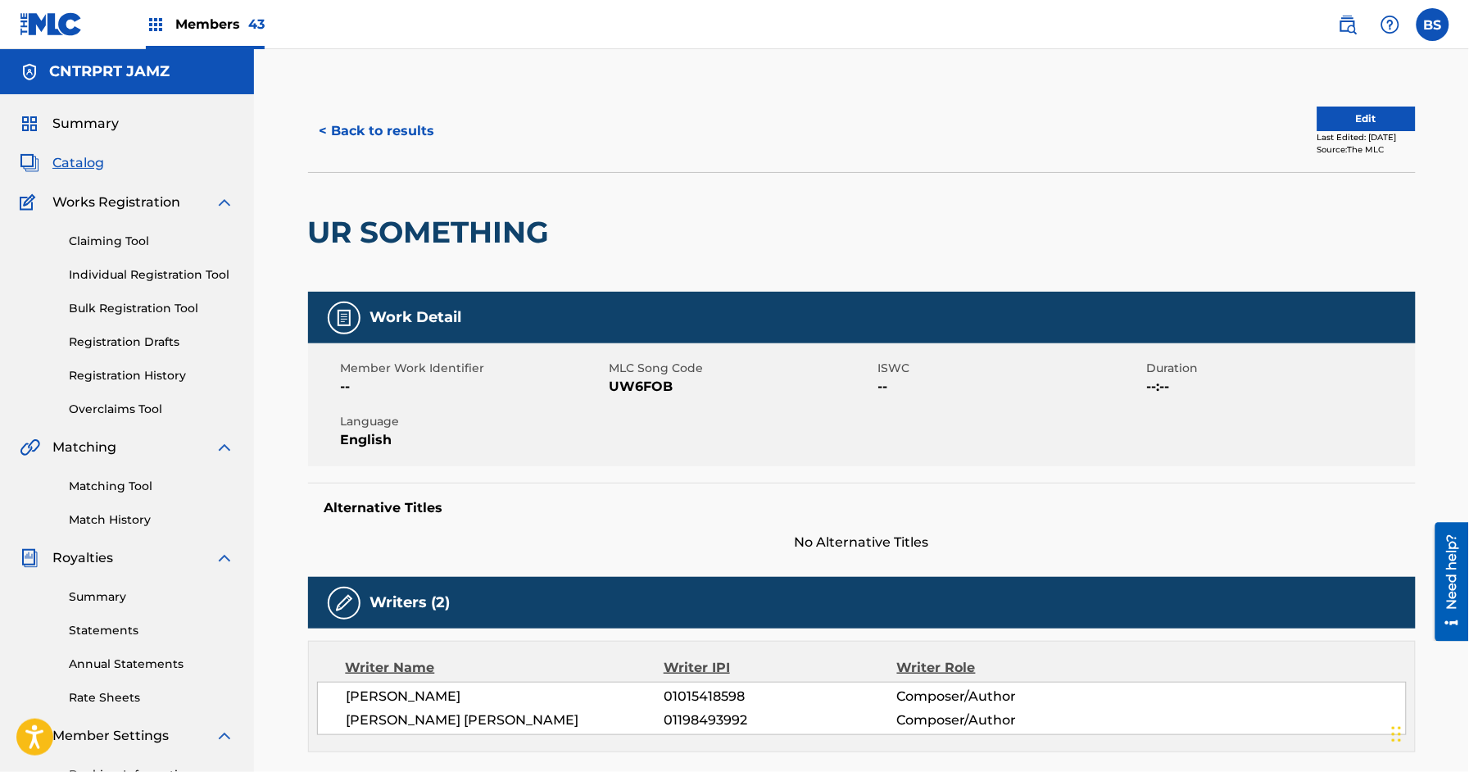
click at [397, 144] on button "< Back to results" at bounding box center [377, 131] width 138 height 41
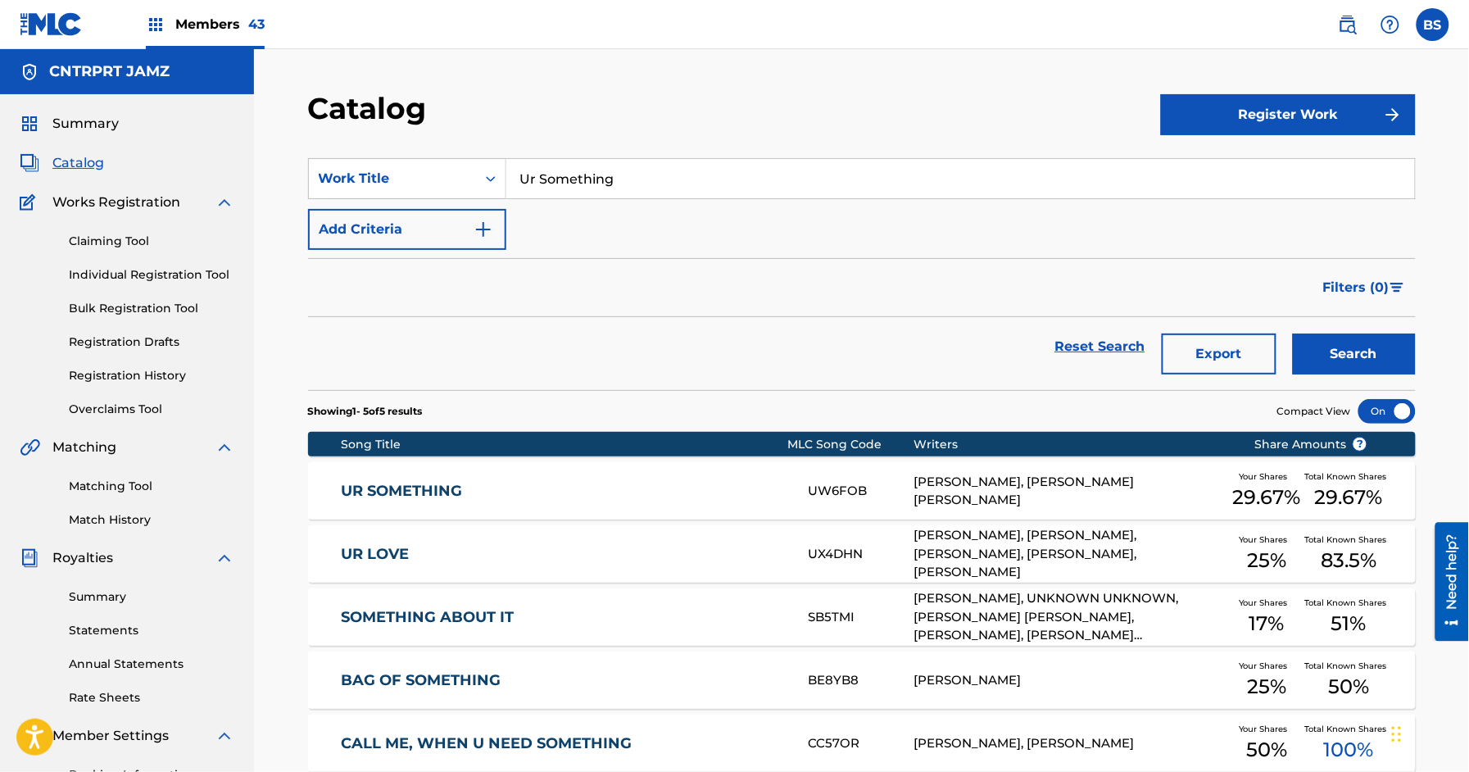
click at [579, 173] on input "Ur Something" at bounding box center [960, 178] width 909 height 39
paste input "We Don't Need (Another Party)"
type input "We Don't Need (Another Party)"
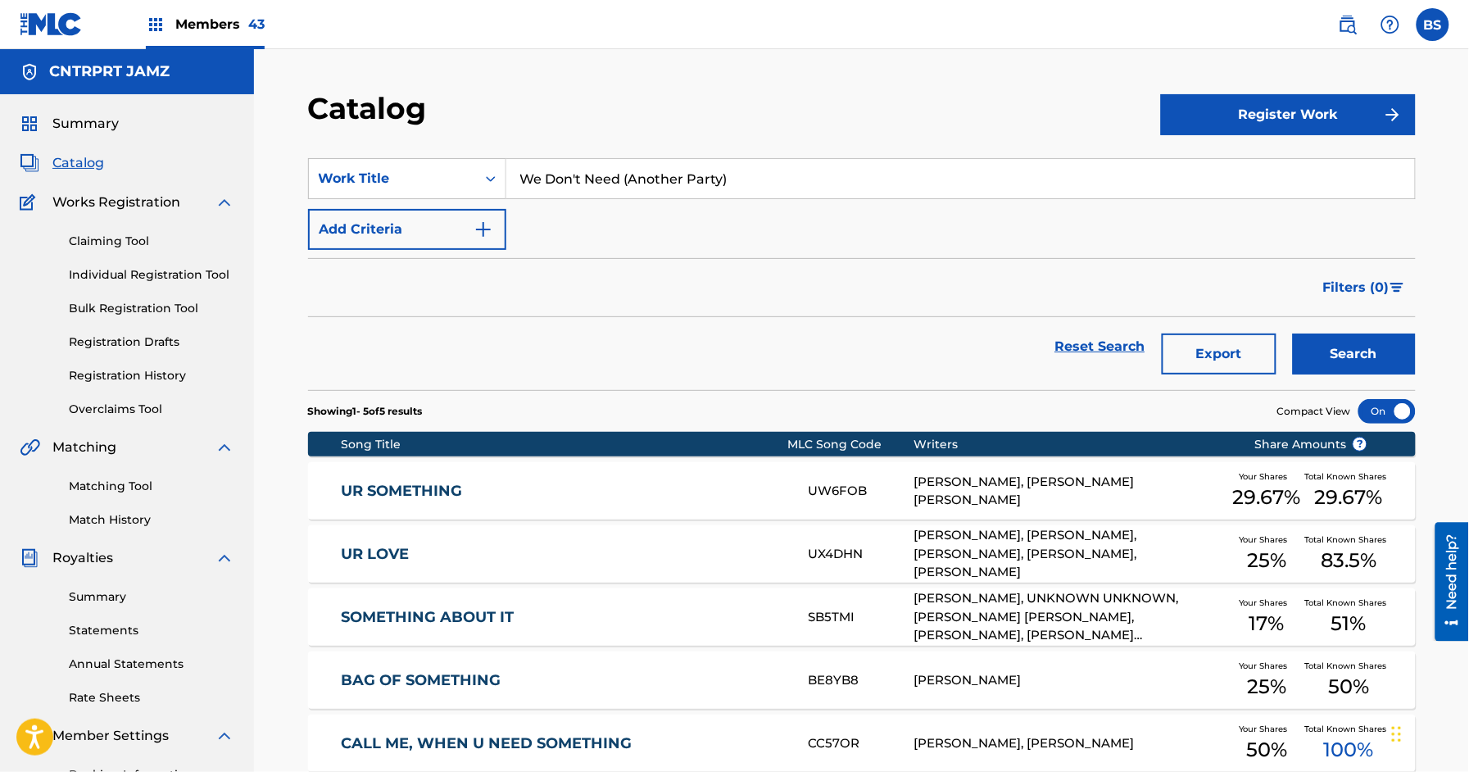
click at [1338, 349] on button "Search" at bounding box center [1354, 353] width 123 height 41
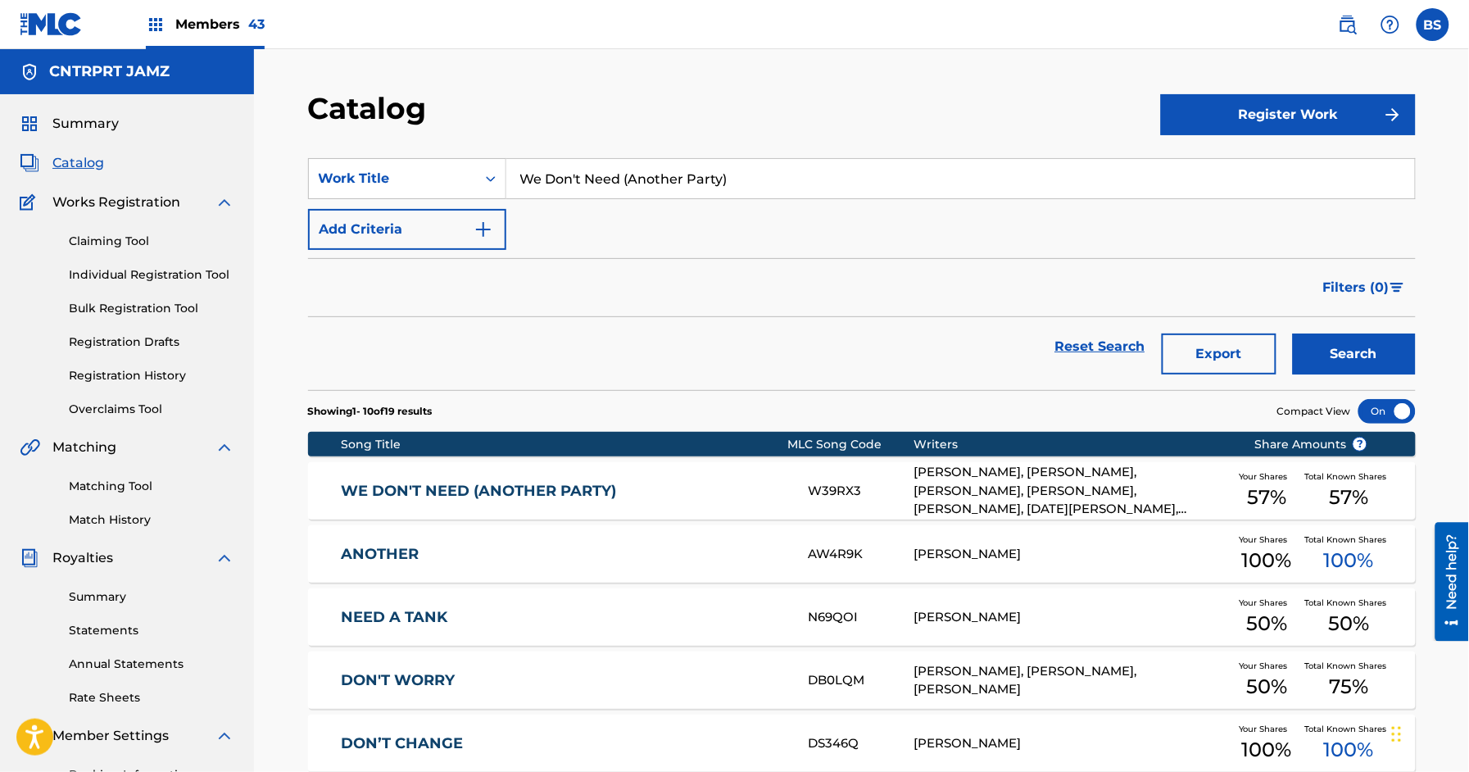
click at [650, 492] on link "WE DON'T NEED (ANOTHER PARTY)" at bounding box center [564, 491] width 446 height 19
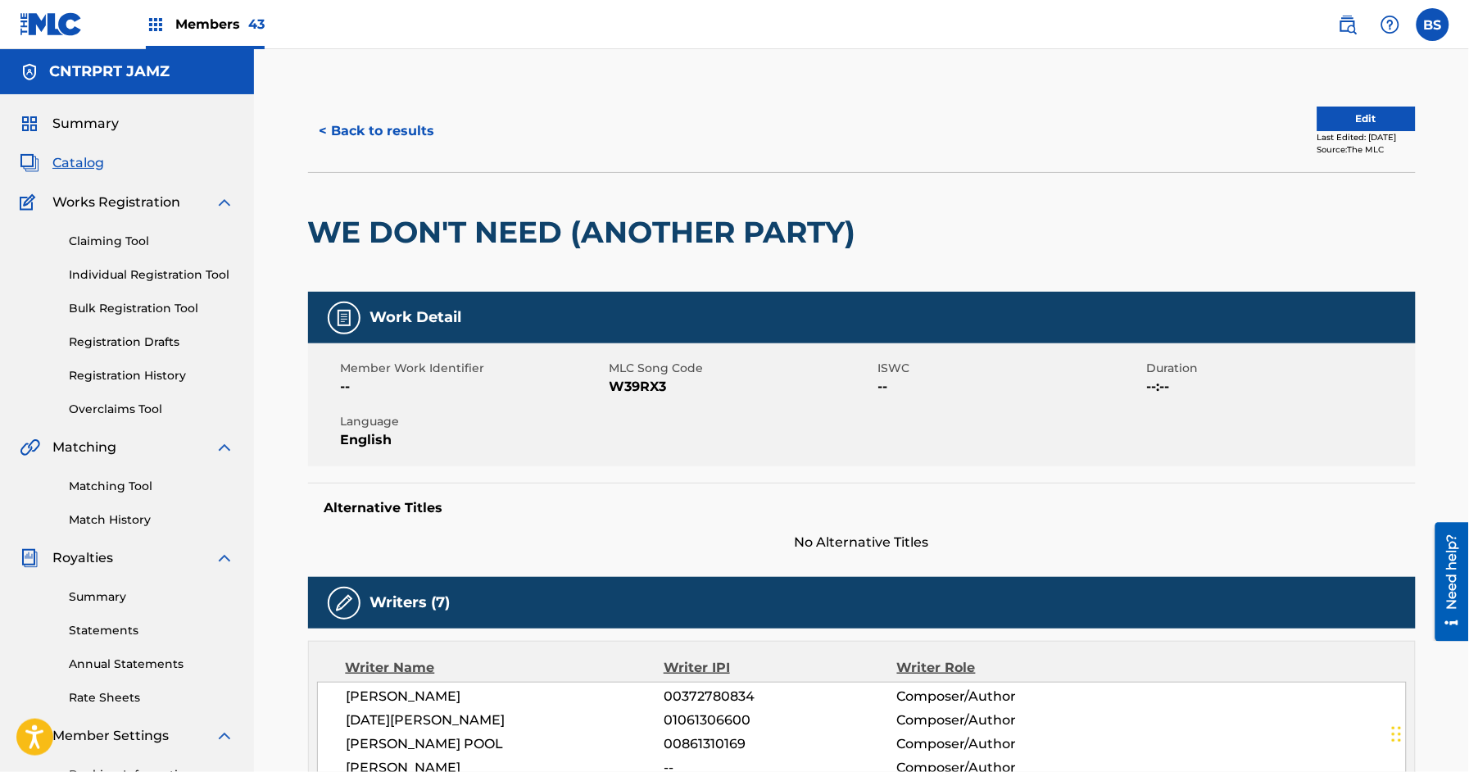
click at [398, 131] on button "< Back to results" at bounding box center [377, 131] width 138 height 41
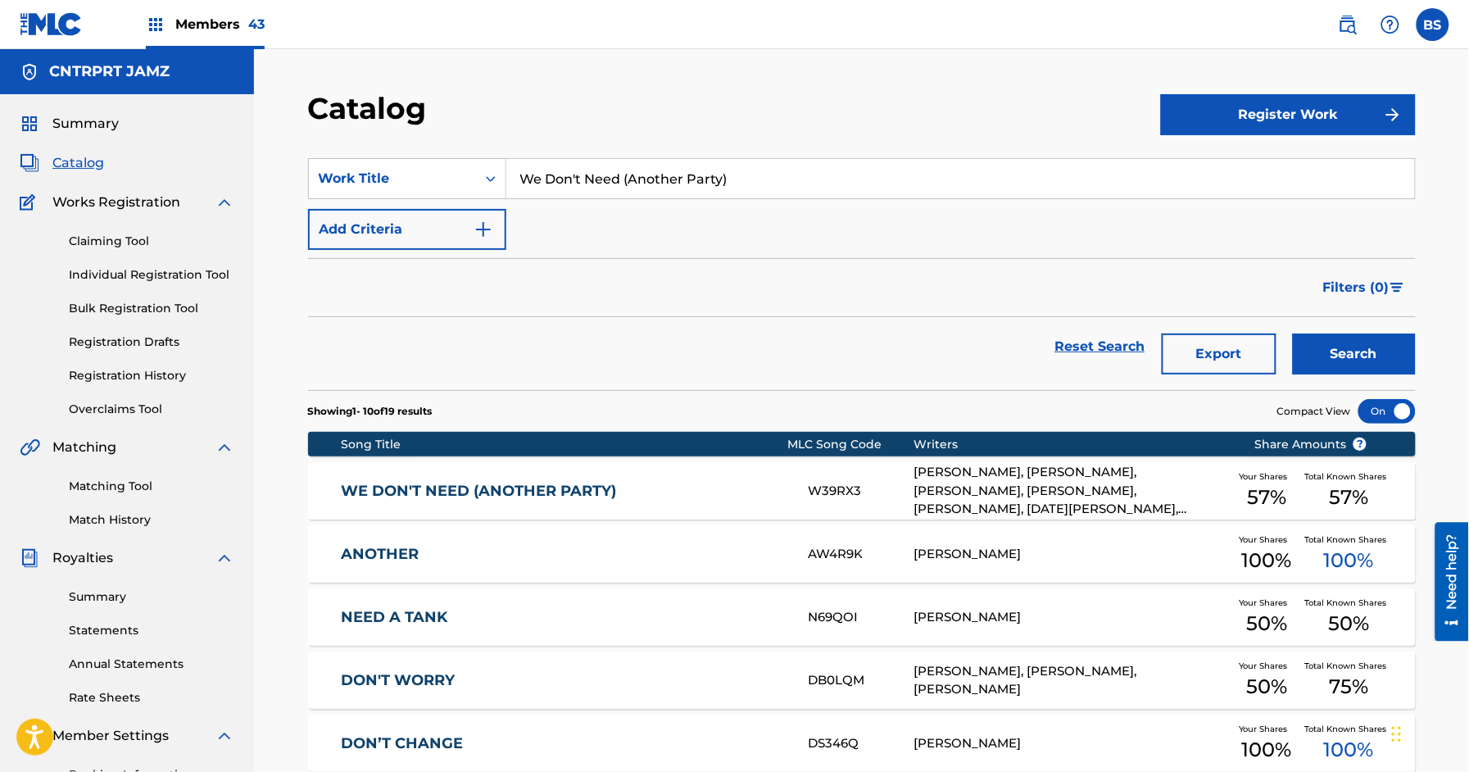
click at [580, 181] on input "We Don't Need (Another Party)" at bounding box center [960, 178] width 909 height 39
paste input "[GEOGRAPHIC_DATA]"
type input "[GEOGRAPHIC_DATA]"
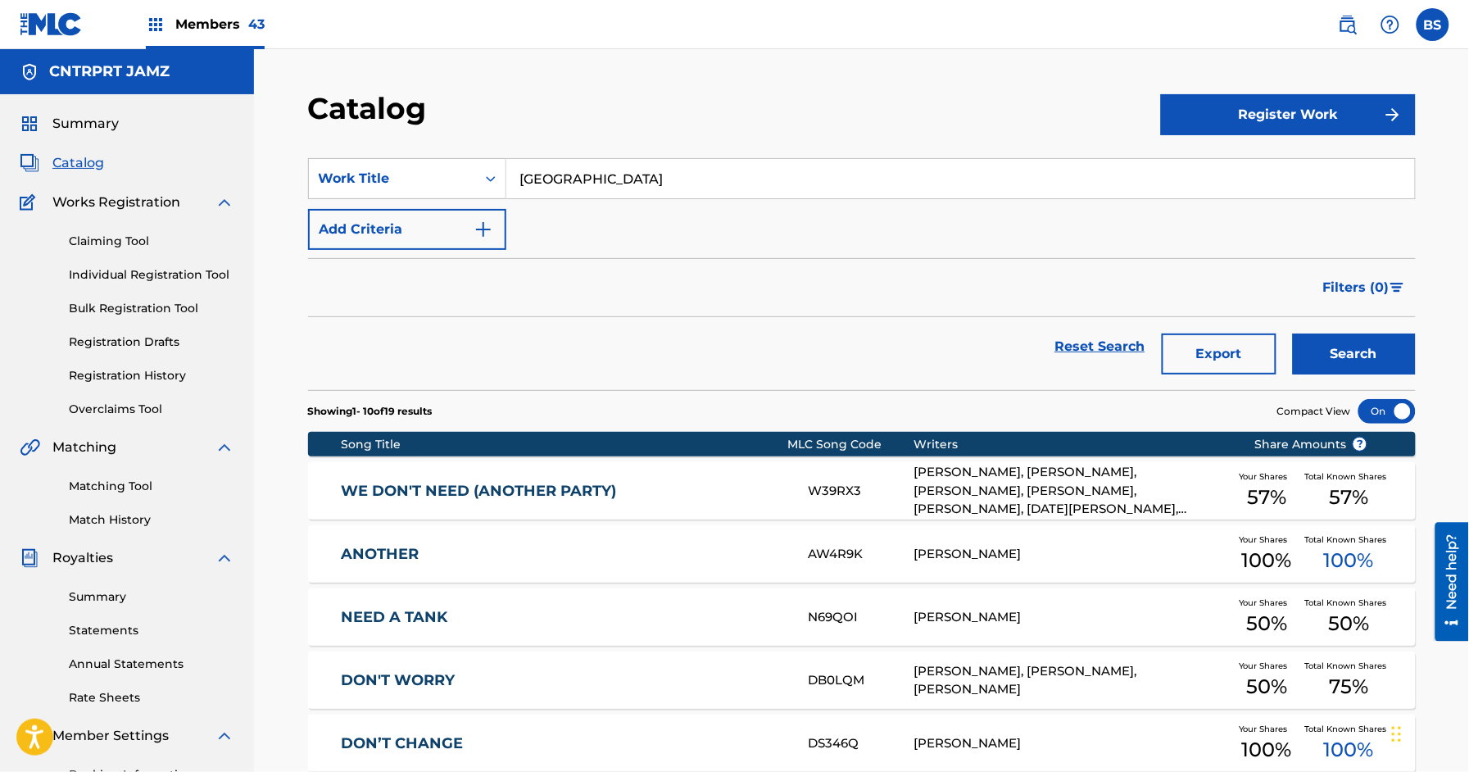
click at [1367, 347] on button "Search" at bounding box center [1354, 353] width 123 height 41
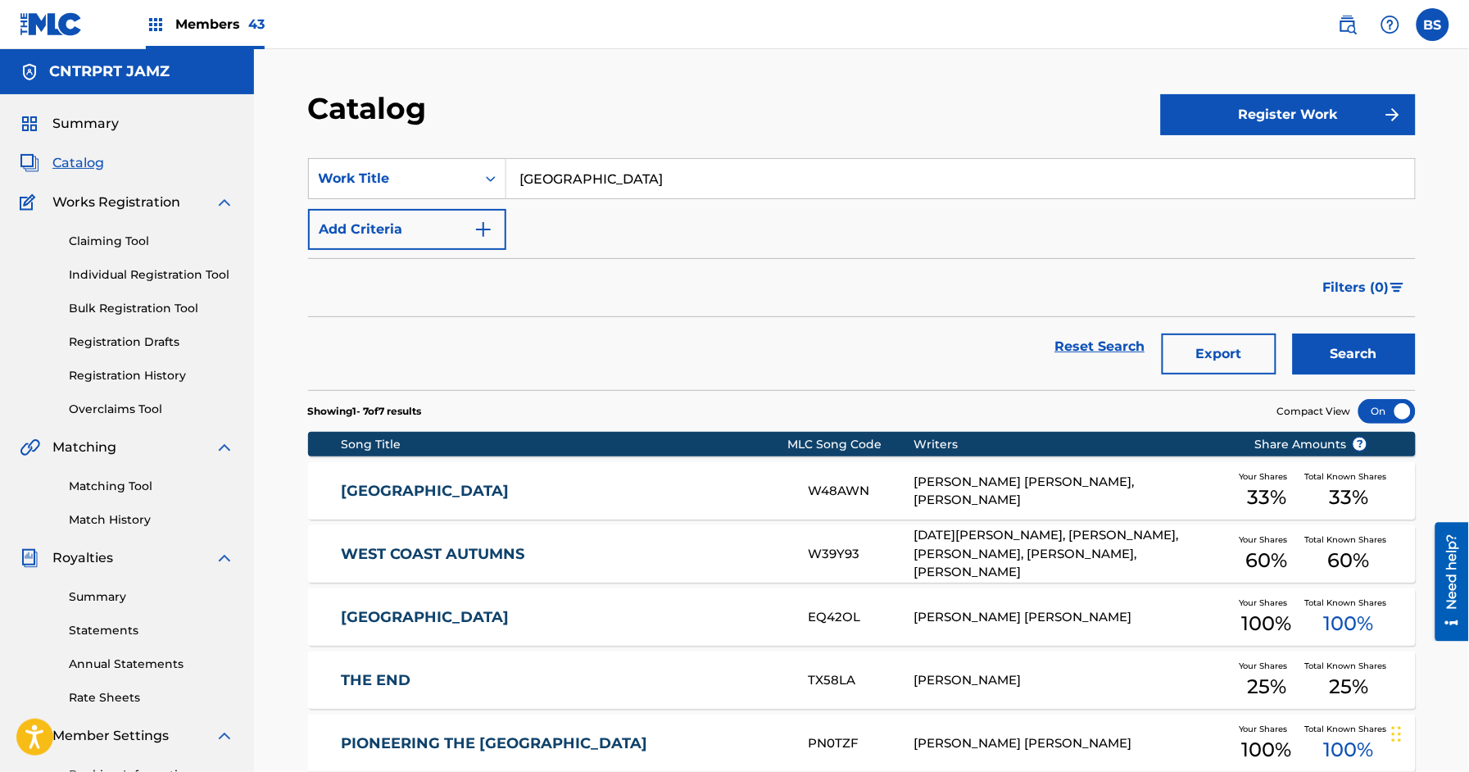
click at [681, 492] on link "[GEOGRAPHIC_DATA]" at bounding box center [564, 491] width 446 height 19
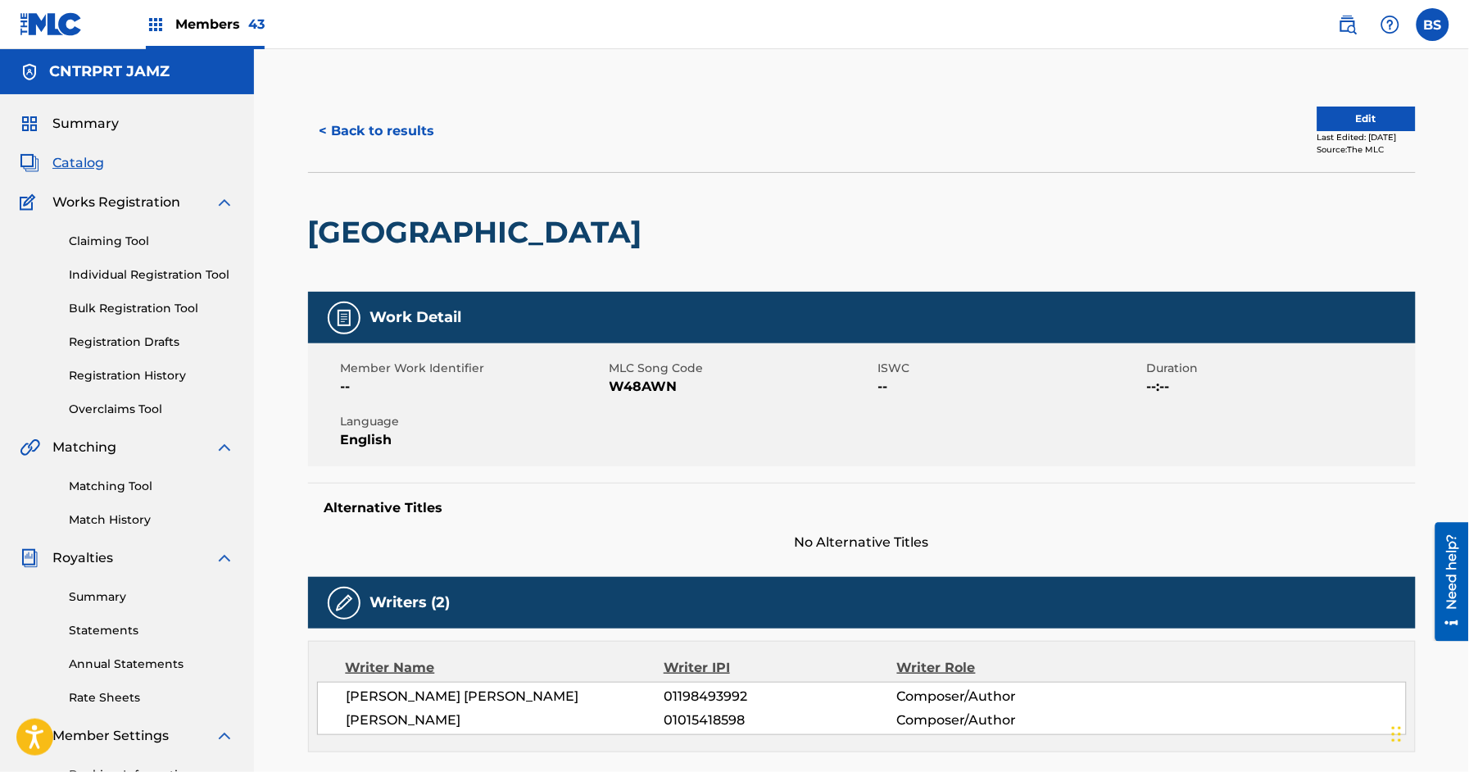
click at [409, 137] on button "< Back to results" at bounding box center [377, 131] width 138 height 41
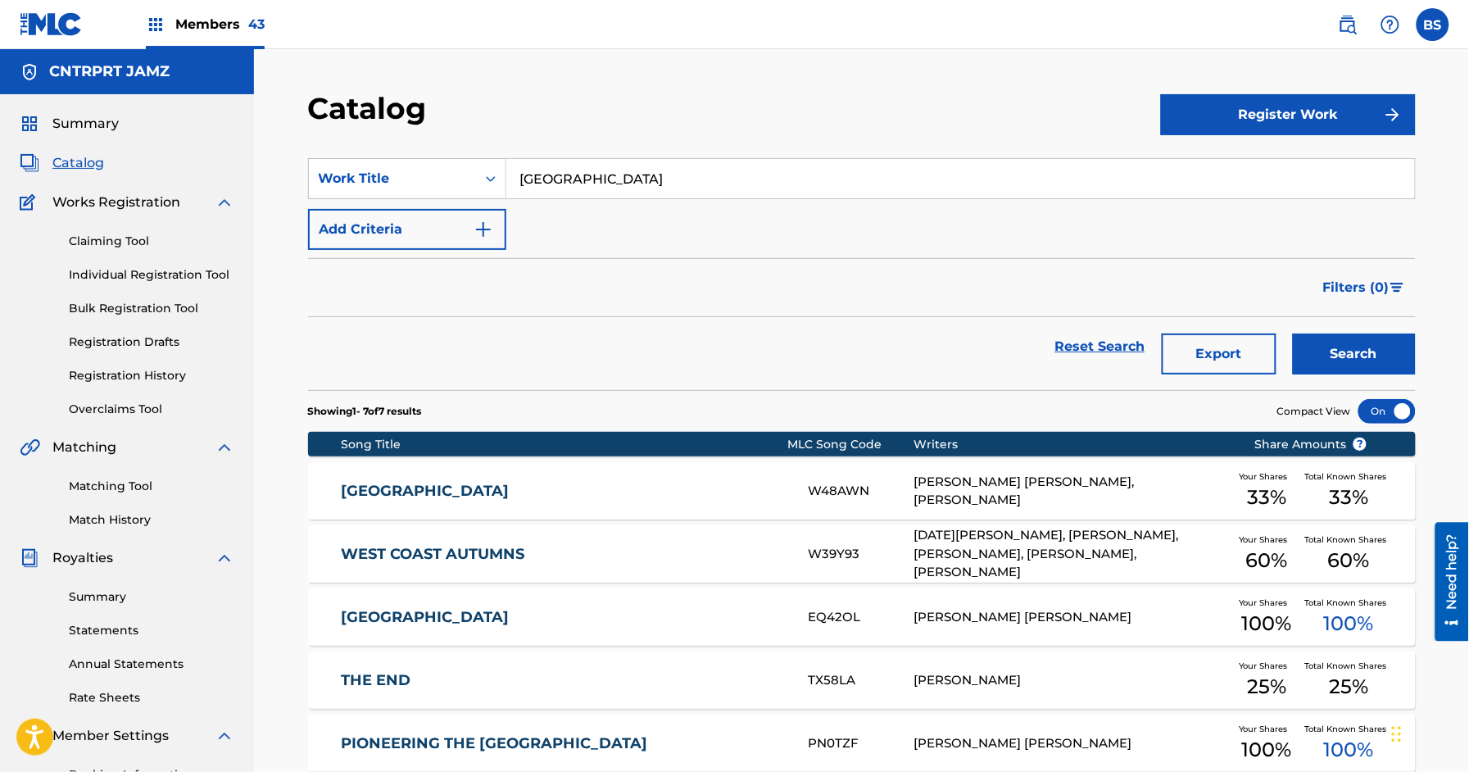
click at [558, 171] on input "[GEOGRAPHIC_DATA]" at bounding box center [960, 178] width 909 height 39
paste input "Mirror Match"
type input "Mirror Match"
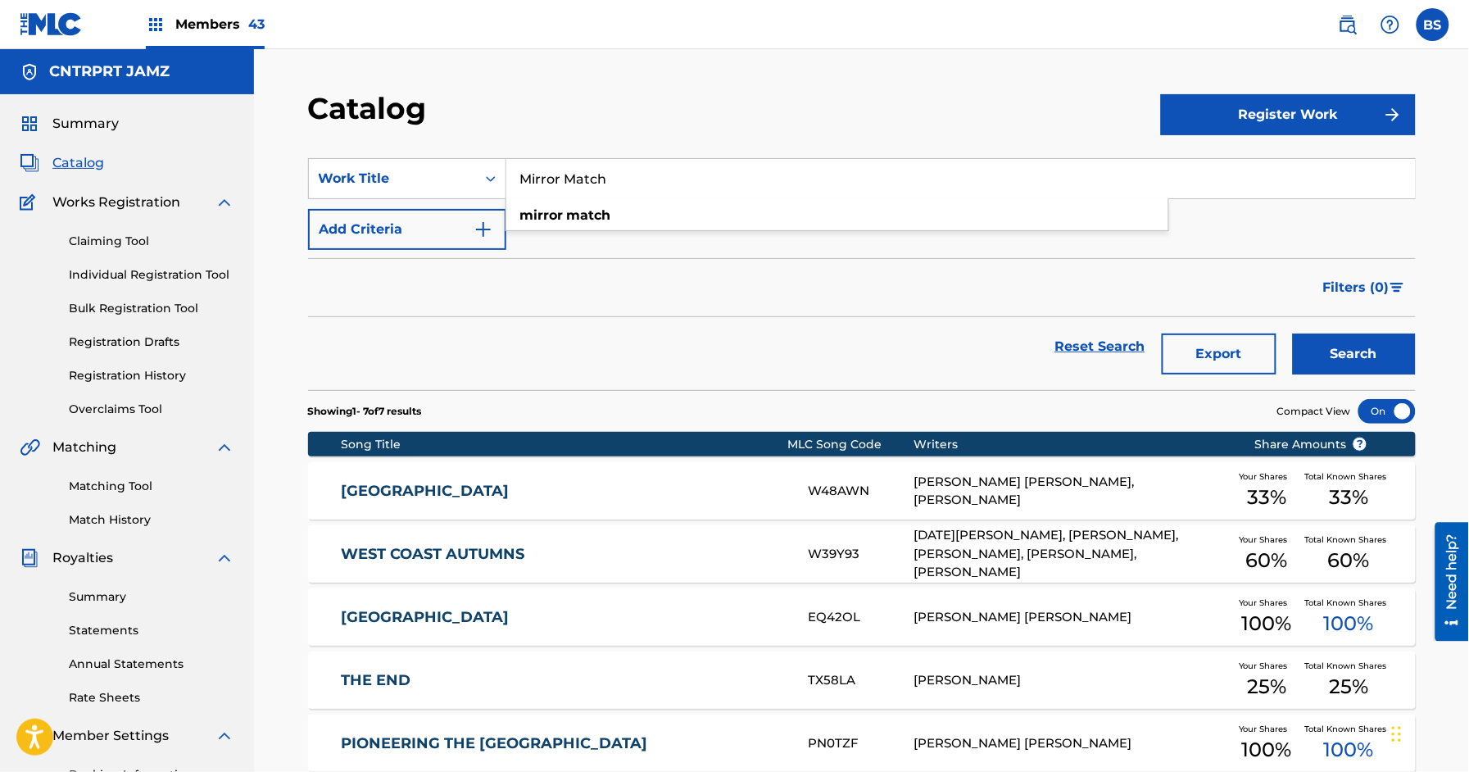
drag, startPoint x: 1347, startPoint y: 353, endPoint x: 1283, endPoint y: 373, distance: 66.9
click at [1347, 353] on button "Search" at bounding box center [1354, 353] width 123 height 41
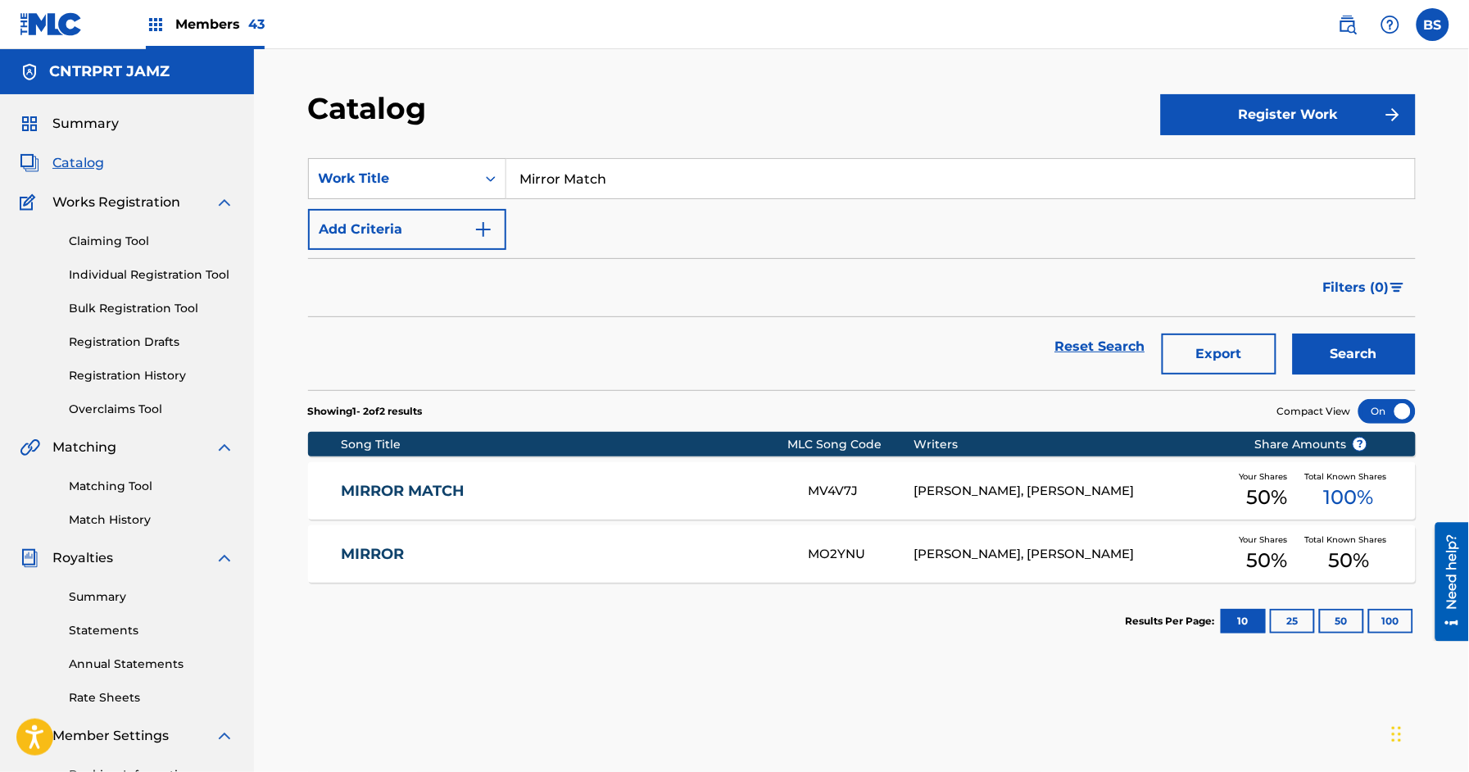
click at [761, 485] on link "MIRROR MATCH" at bounding box center [564, 491] width 446 height 19
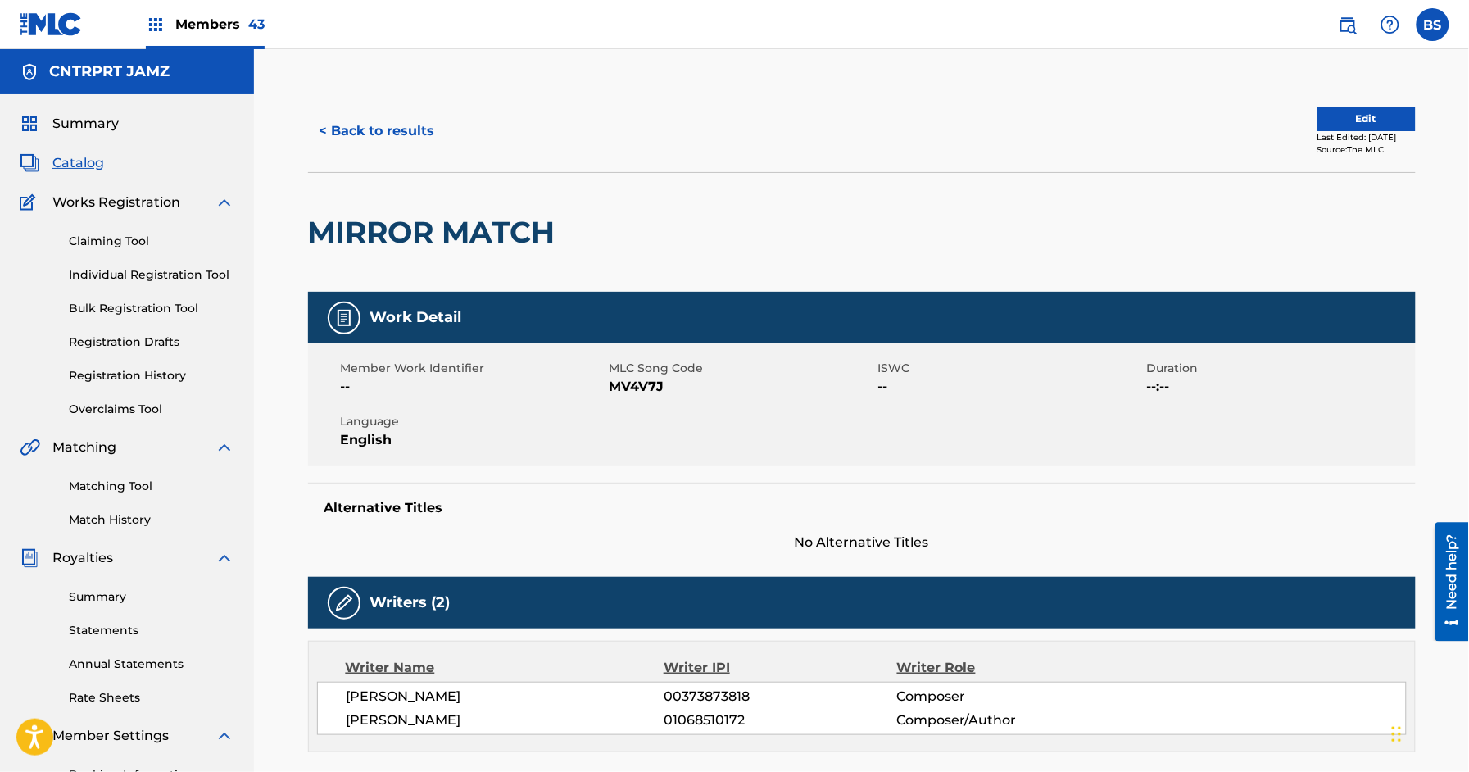
click at [401, 125] on button "< Back to results" at bounding box center [377, 131] width 138 height 41
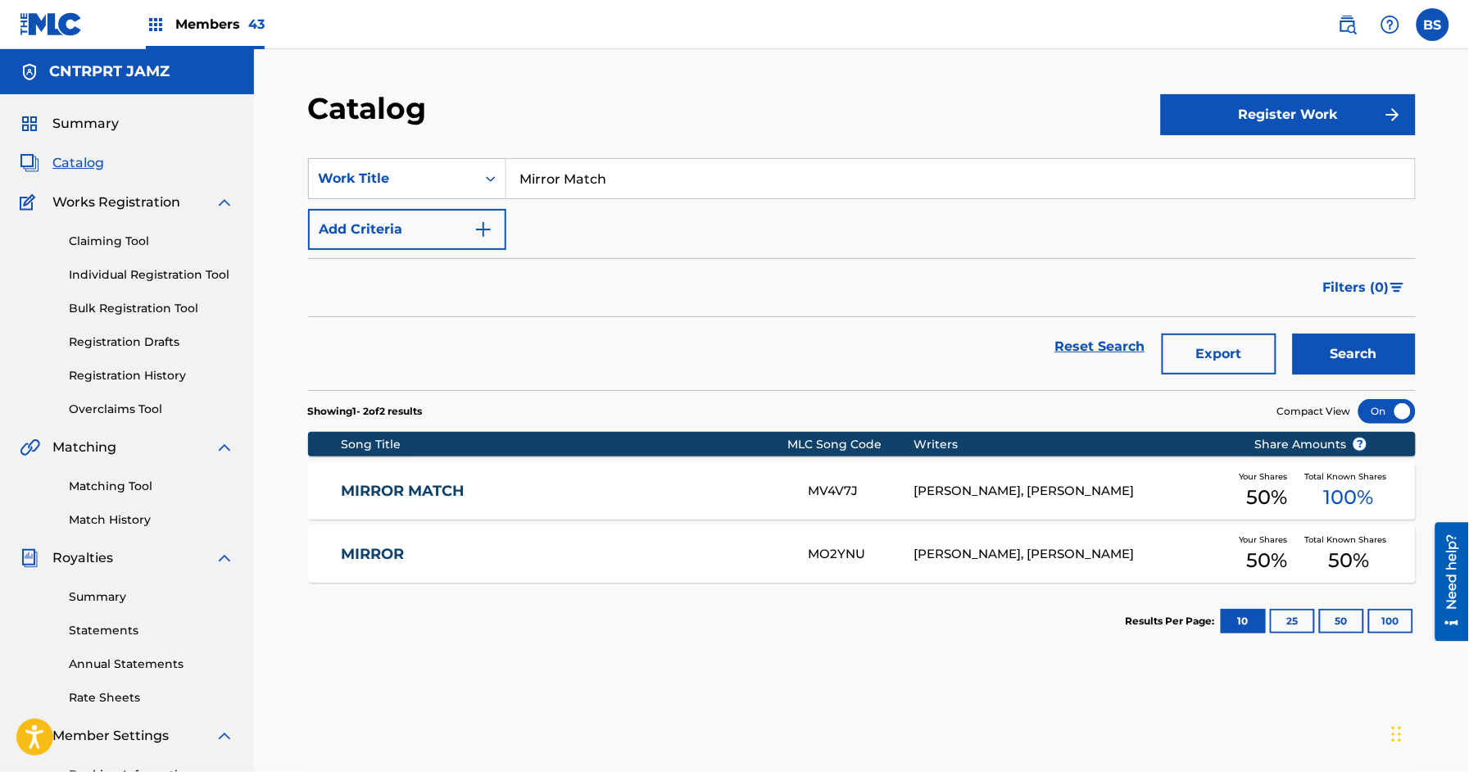
click at [653, 177] on input "Mirror Match" at bounding box center [960, 178] width 909 height 39
drag, startPoint x: 653, startPoint y: 177, endPoint x: 668, endPoint y: 179, distance: 15.0
click at [653, 177] on input "Mirror Match" at bounding box center [960, 178] width 909 height 39
paste input "Right Behind Me"
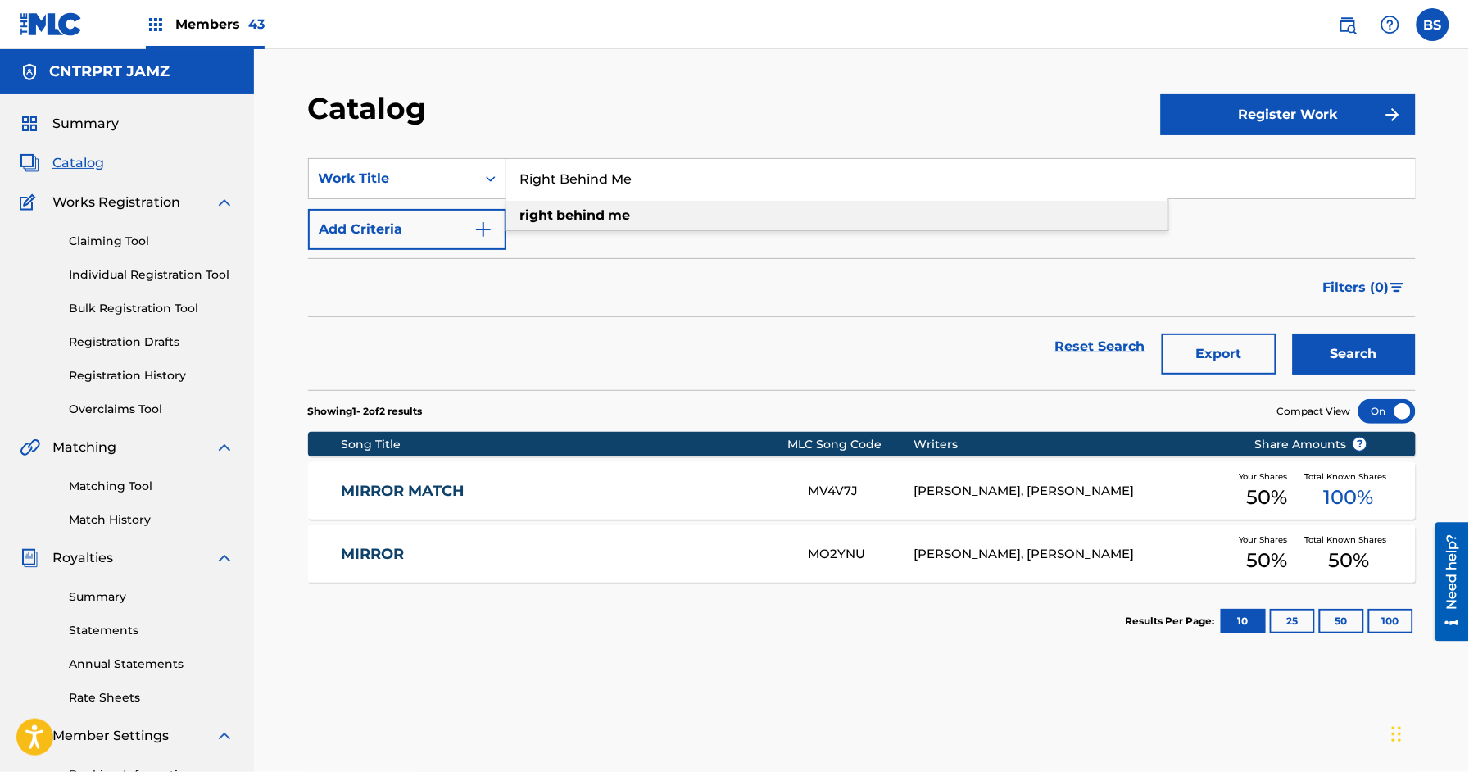
click at [613, 211] on strong "me" at bounding box center [620, 215] width 22 height 16
type input "right behind me"
drag, startPoint x: 1328, startPoint y: 354, endPoint x: 1089, endPoint y: 500, distance: 280.2
click at [1330, 354] on button "Search" at bounding box center [1354, 353] width 123 height 41
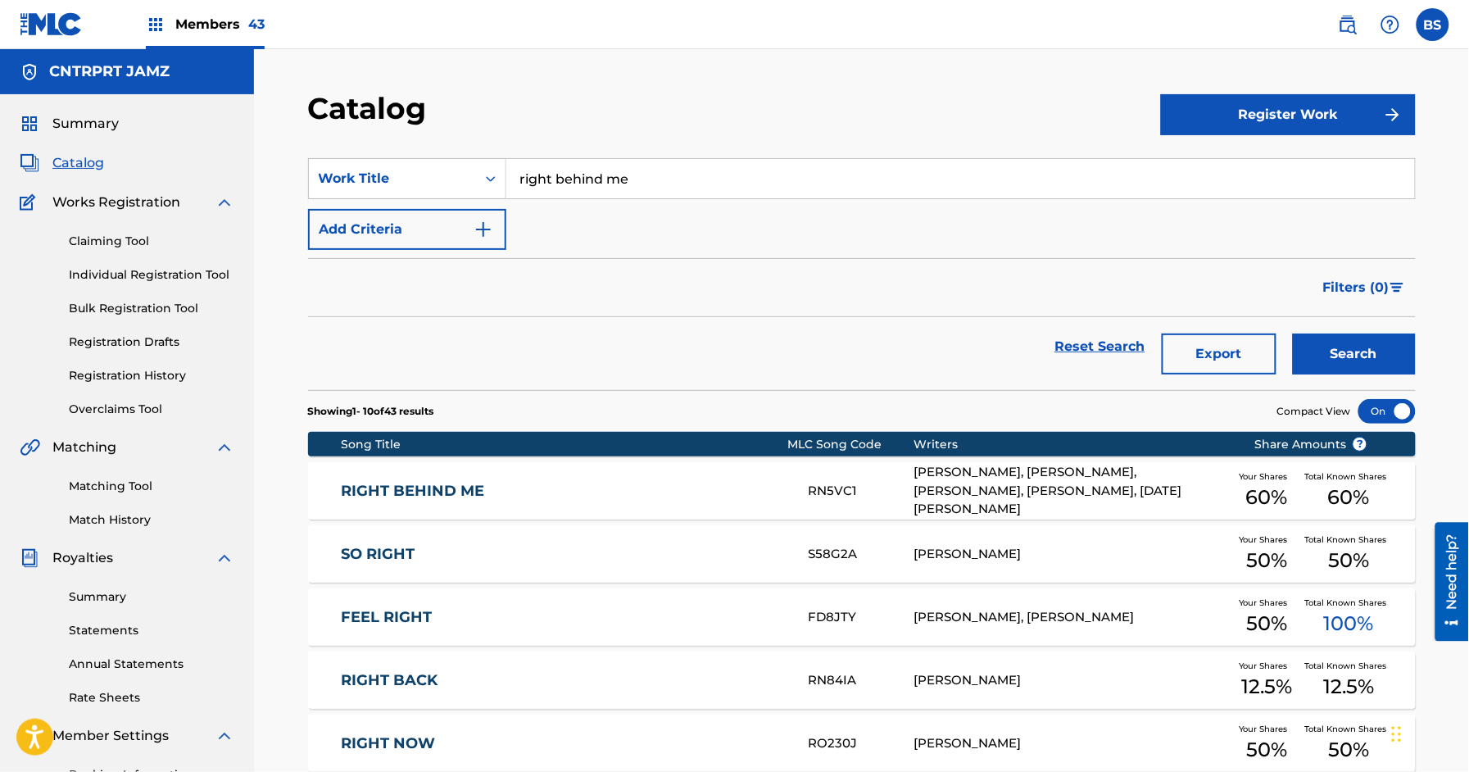
click at [710, 483] on link "RIGHT BEHIND ME" at bounding box center [564, 491] width 446 height 19
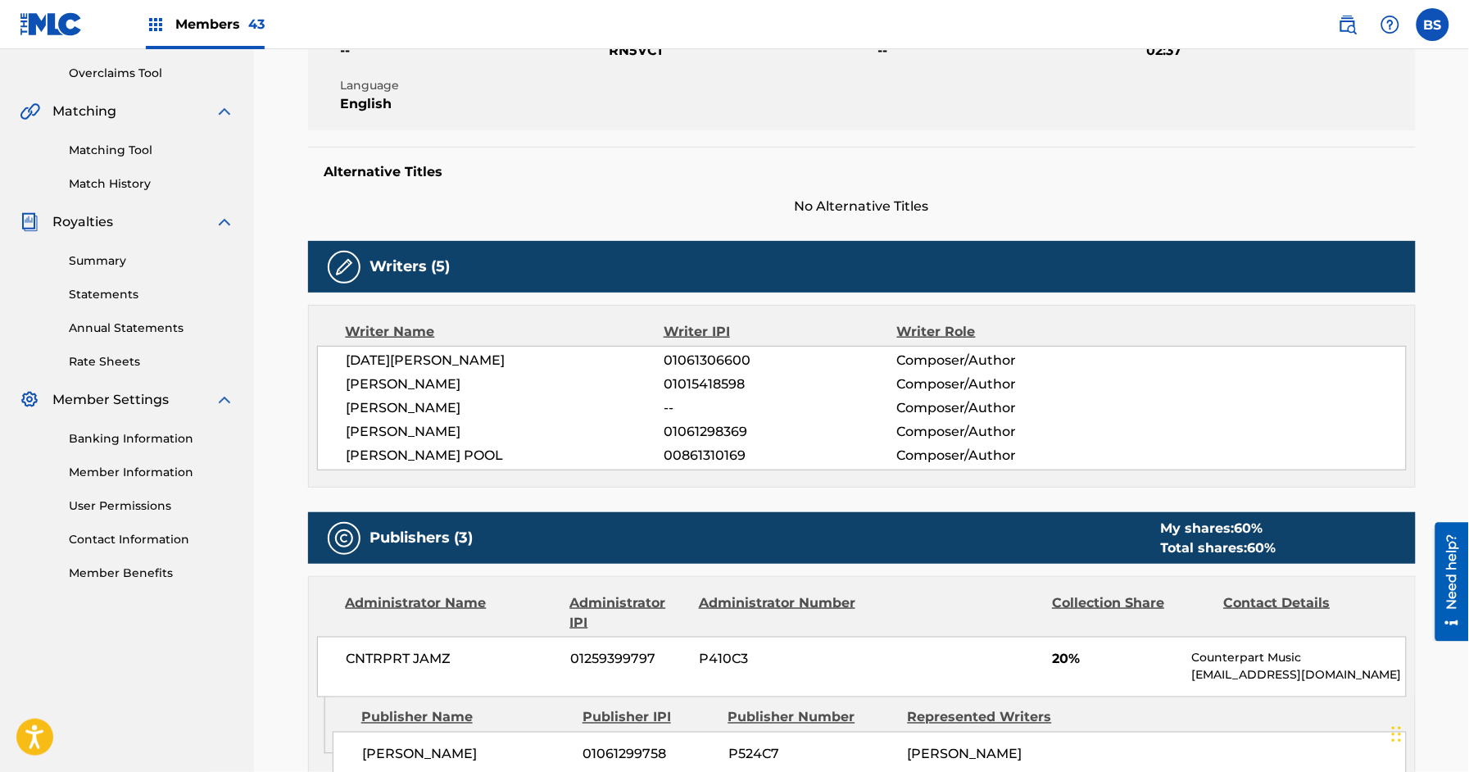
scroll to position [340, 0]
